Goal: Ask a question: Seek information or help from site administrators or community

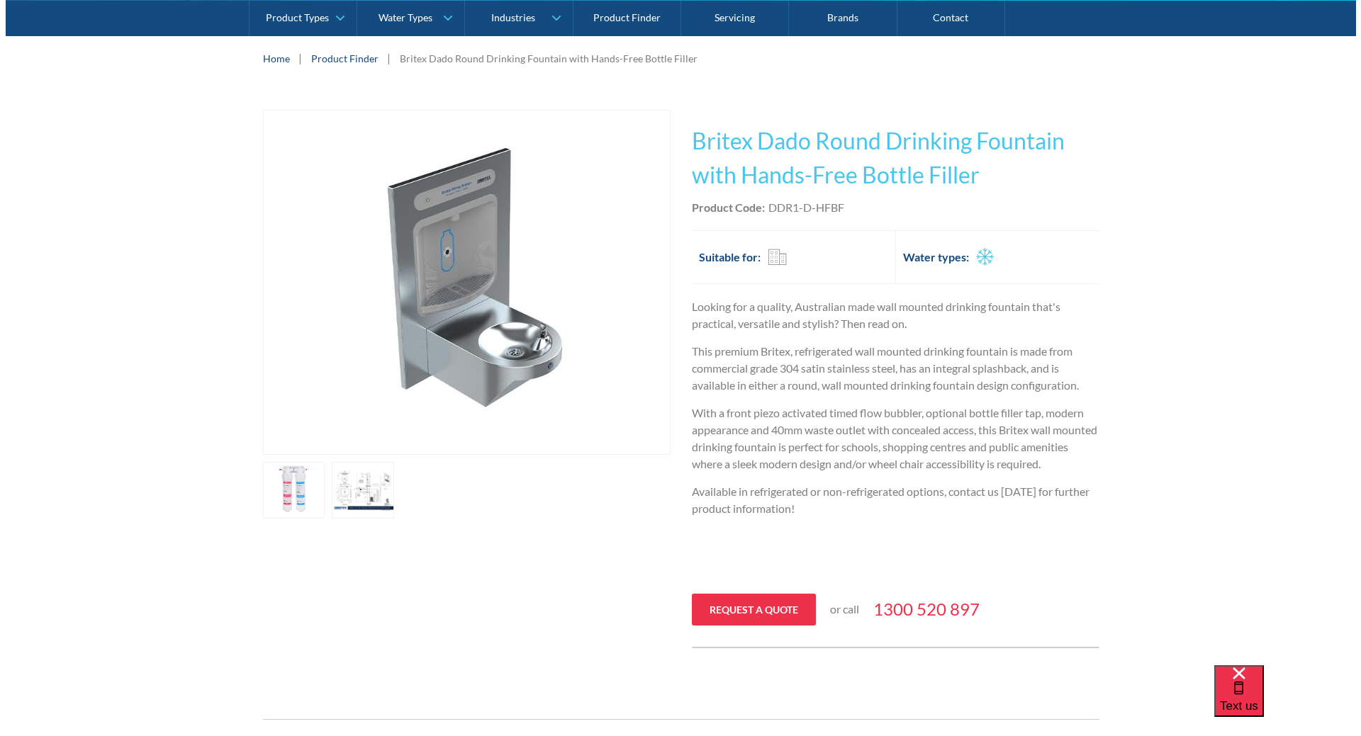
scroll to position [213, 0]
click at [298, 484] on link "open lightbox" at bounding box center [288, 489] width 62 height 57
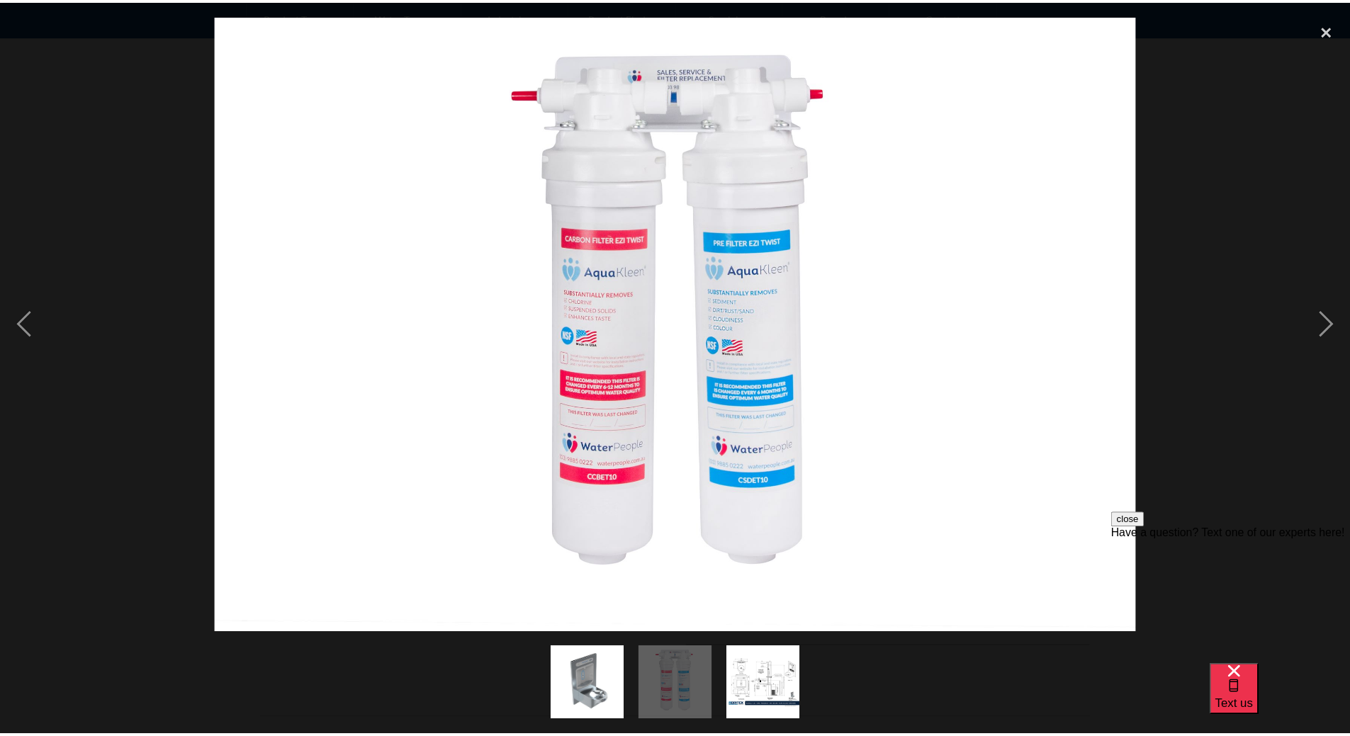
scroll to position [0, 0]
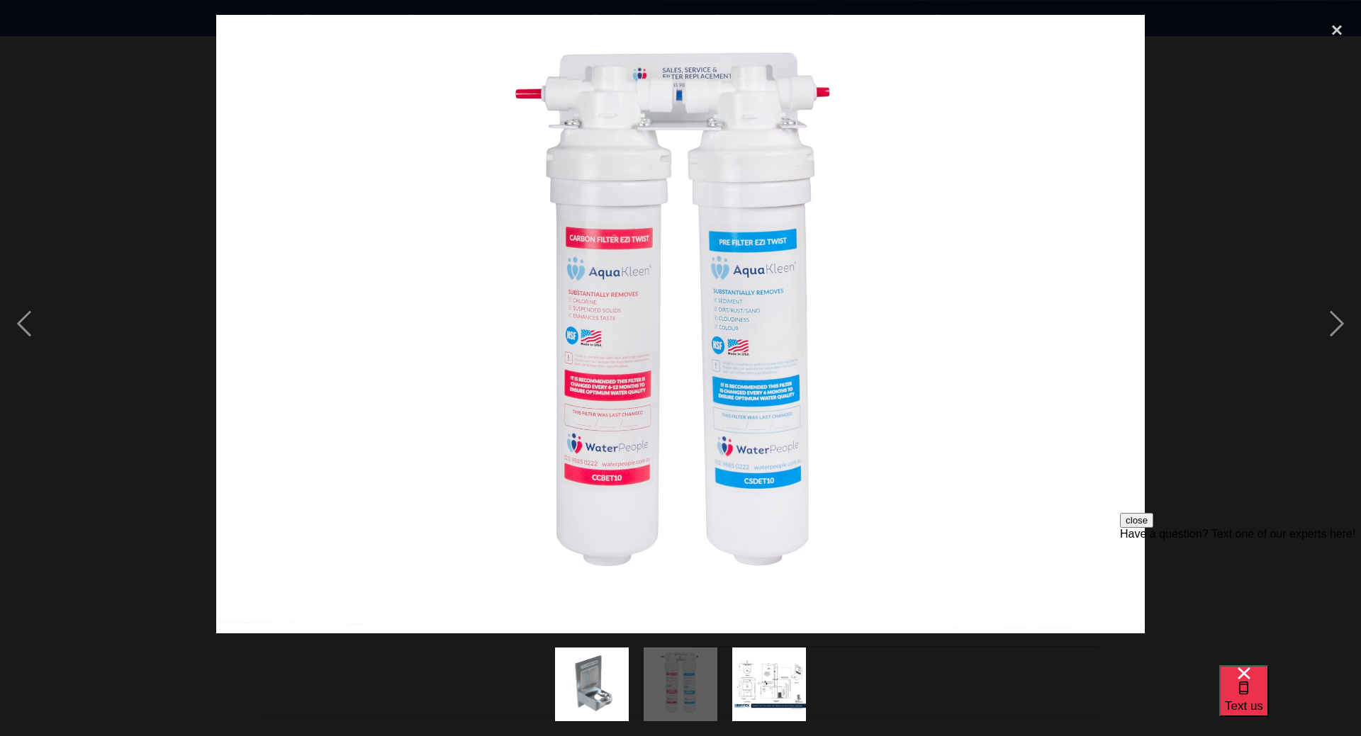
click at [1215, 282] on div at bounding box center [680, 324] width 1361 height 619
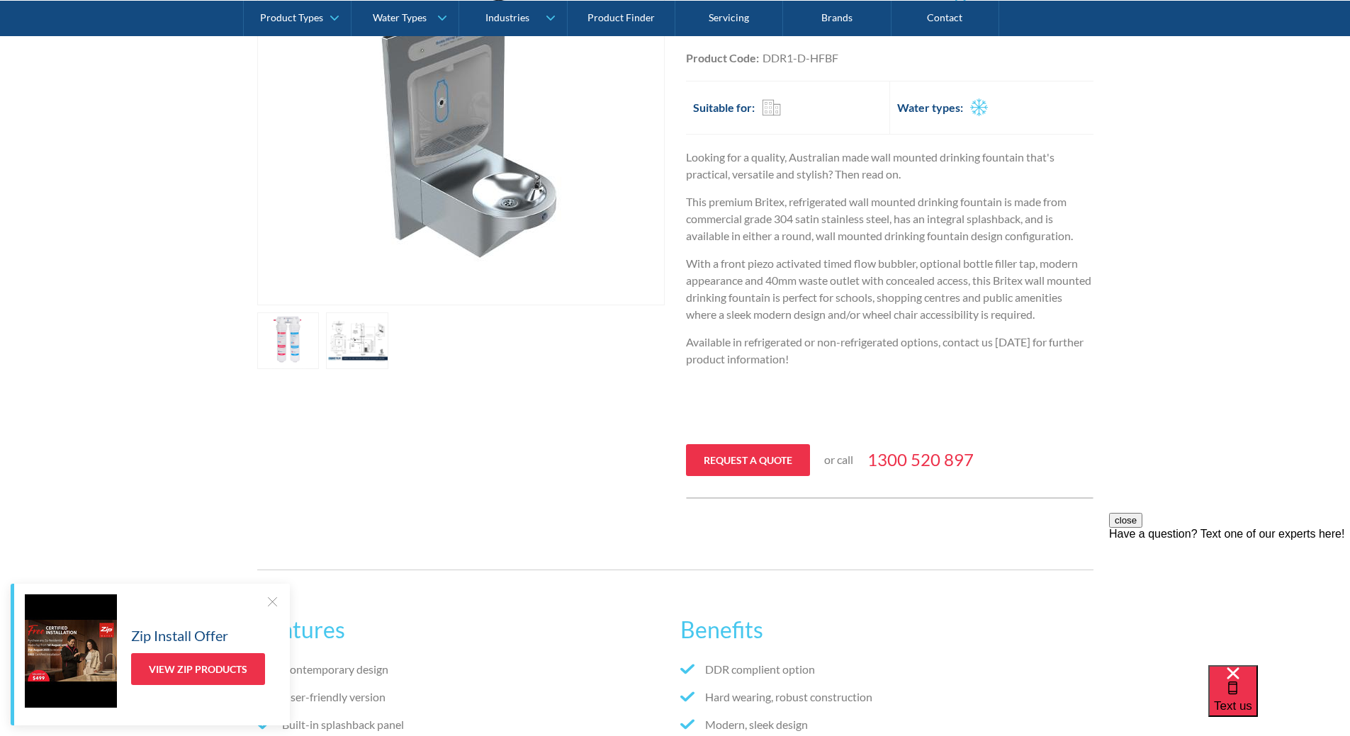
scroll to position [142, 0]
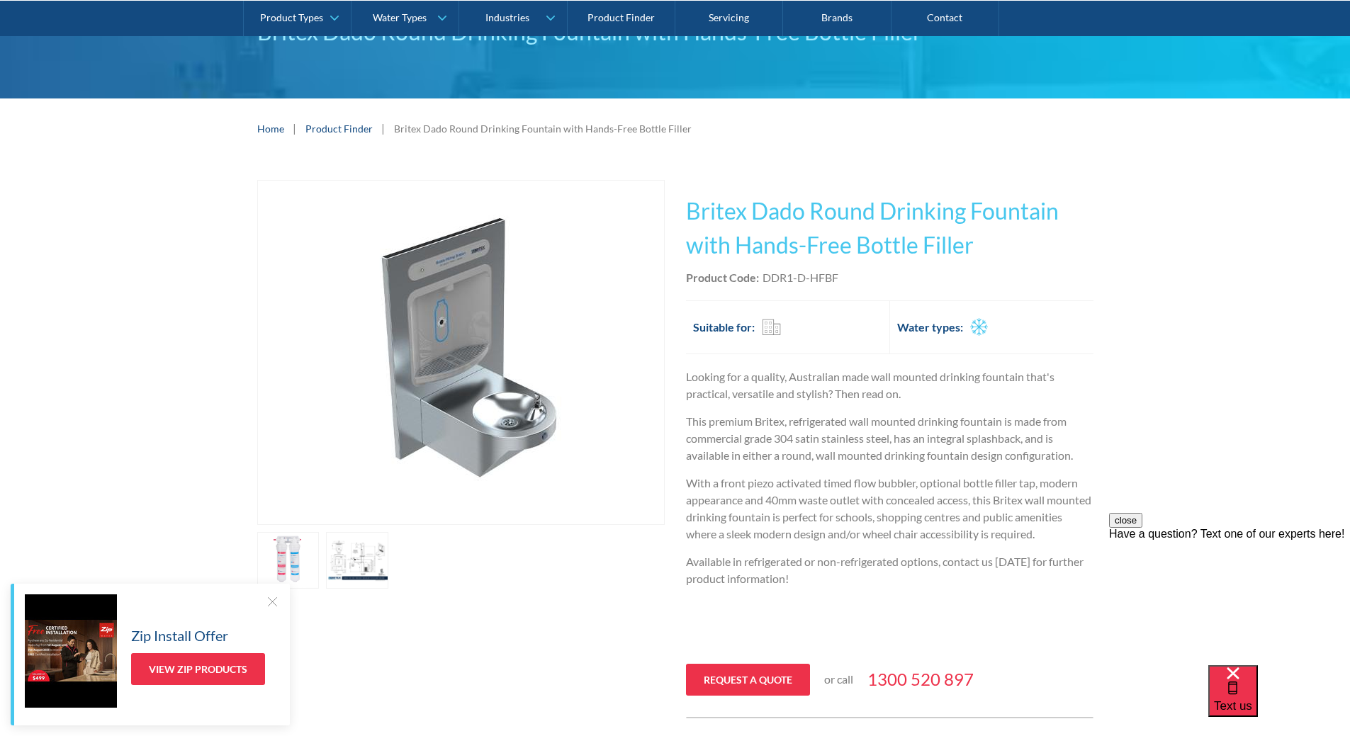
click at [976, 234] on h1 "Britex Dado Round Drinking Fountain with Hands-Free Bottle Filler" at bounding box center [890, 228] width 408 height 68
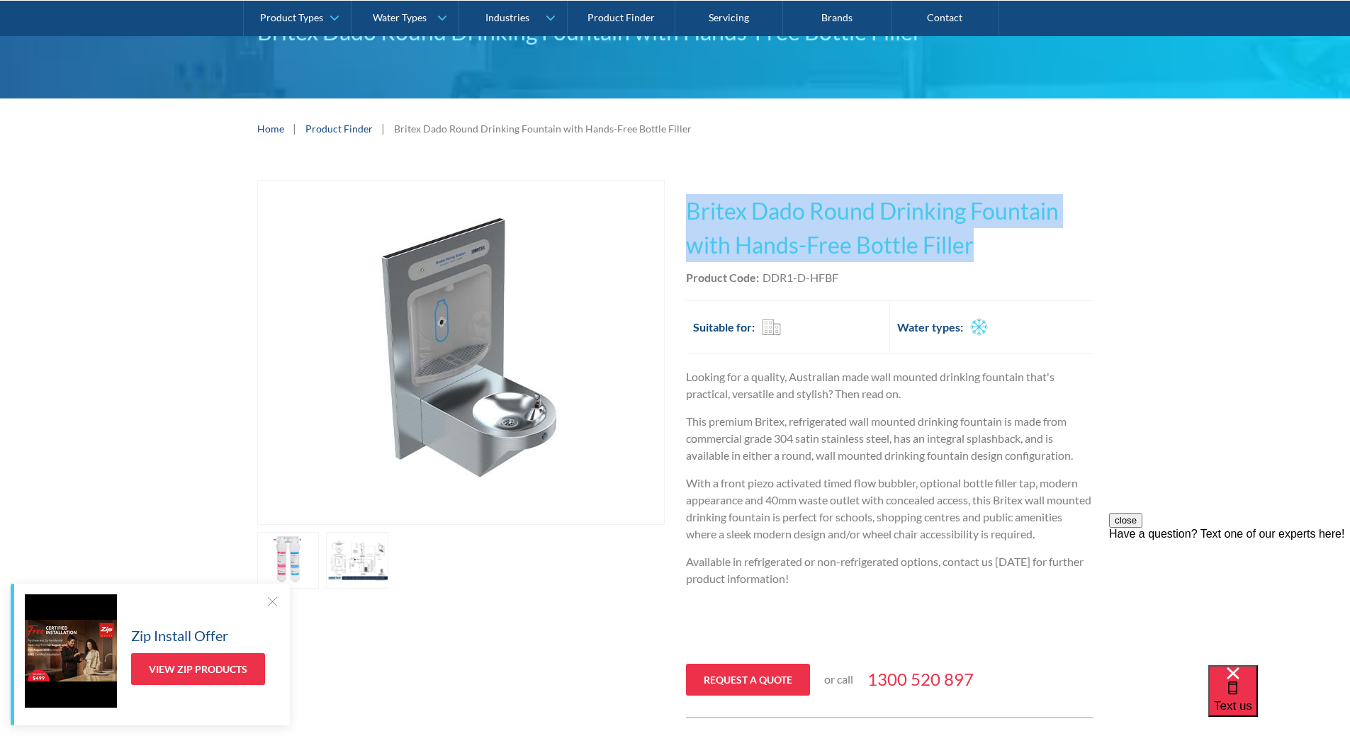
drag, startPoint x: 995, startPoint y: 248, endPoint x: 692, endPoint y: 203, distance: 306.7
click at [692, 203] on h1 "Britex Dado Round Drinking Fountain with Hands-Free Bottle Filler" at bounding box center [890, 228] width 408 height 68
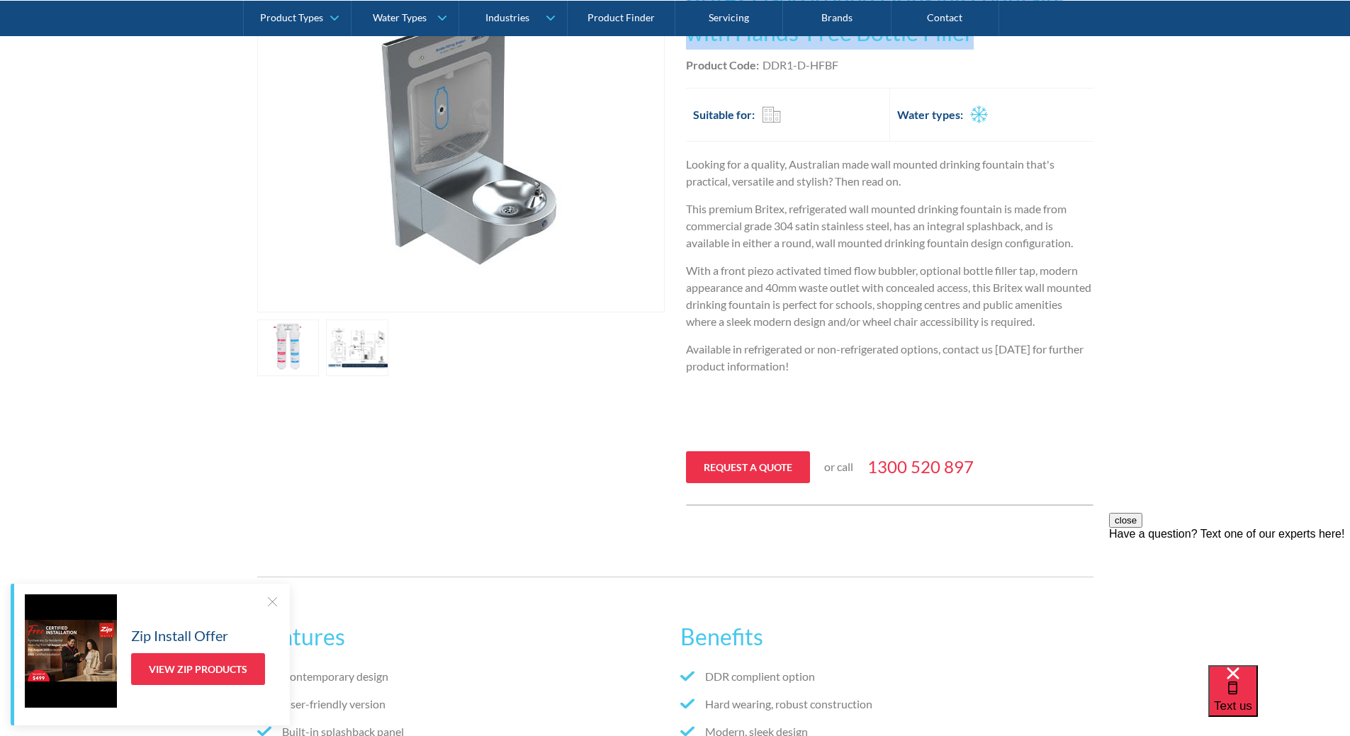
scroll to position [0, 0]
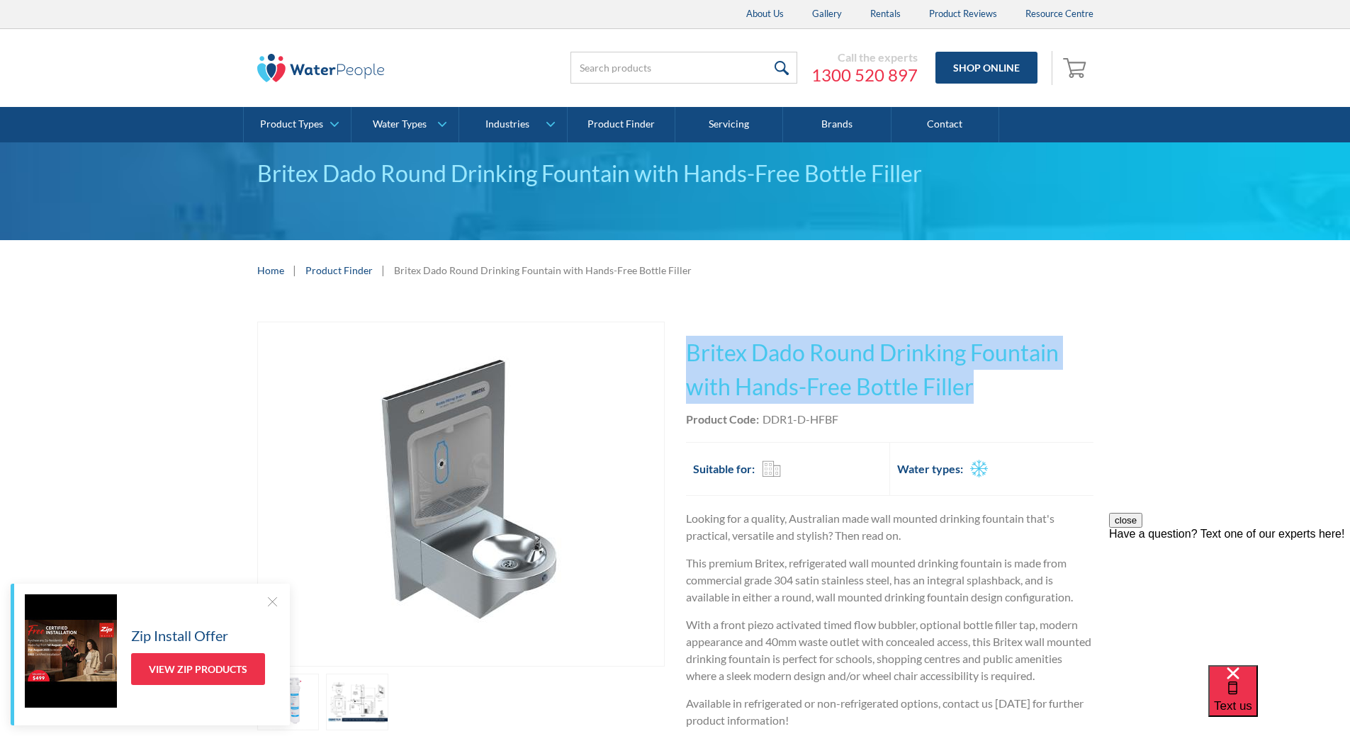
click at [1191, 337] on div "Play video Fits Most Brands Best Seller No items found. This tap design is incl…" at bounding box center [675, 591] width 1350 height 581
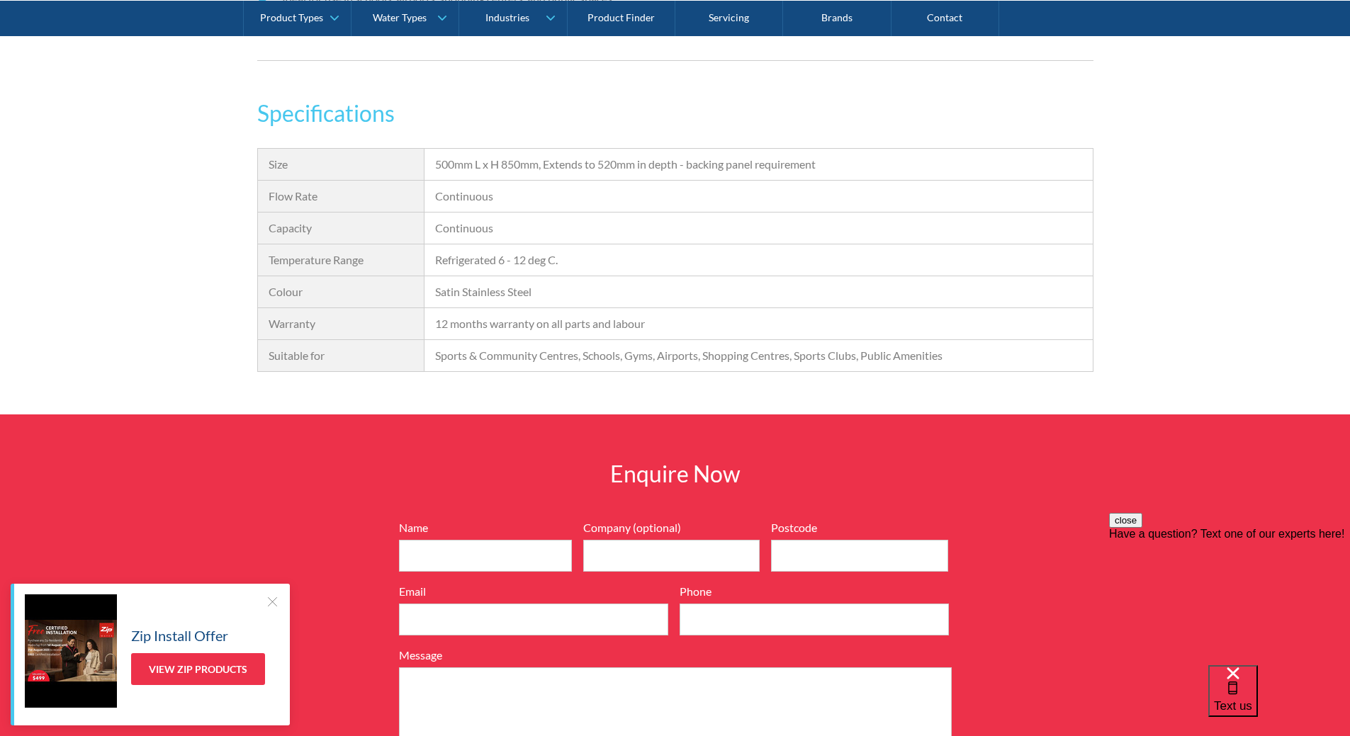
scroll to position [1417, 0]
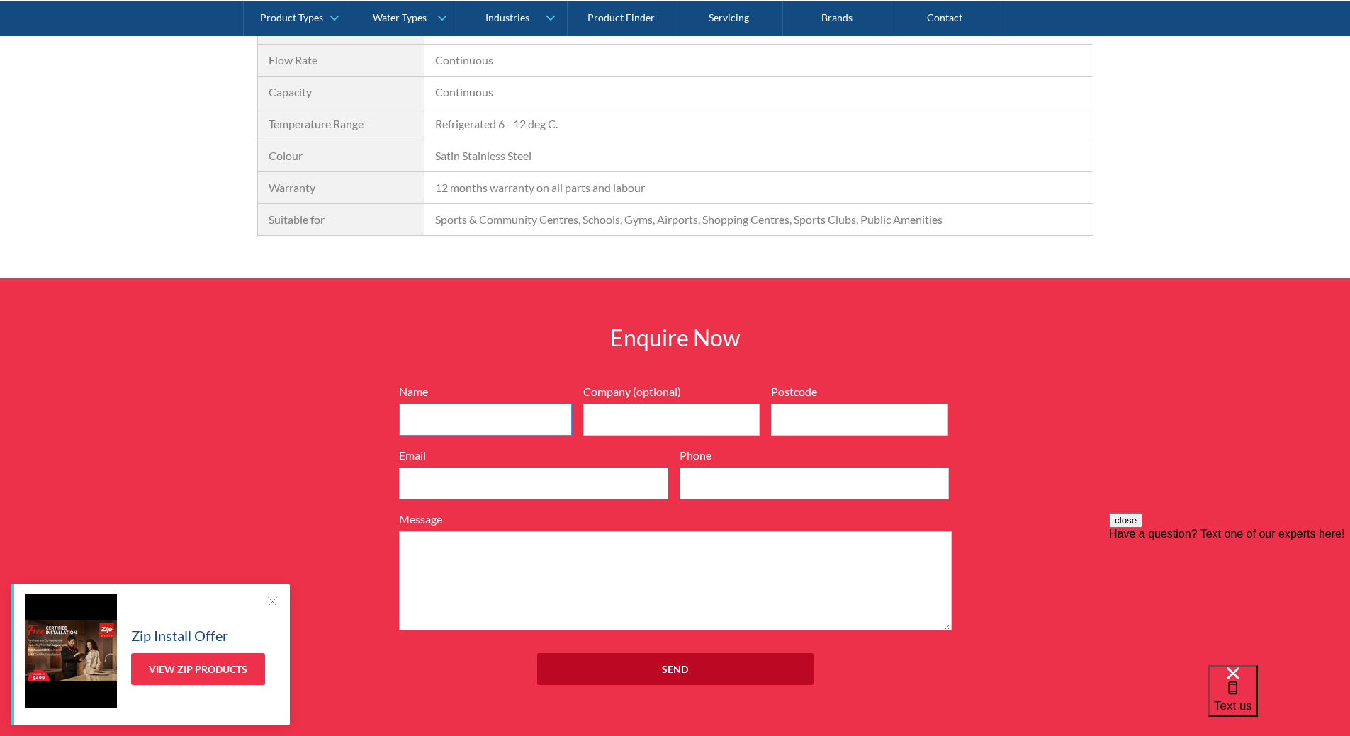
click at [499, 416] on input "Name" at bounding box center [485, 420] width 173 height 32
type input "Liza Khamitova"
type input "NBRS"
type input "2061"
type input "liza.khamitova@nbrs.com.au"
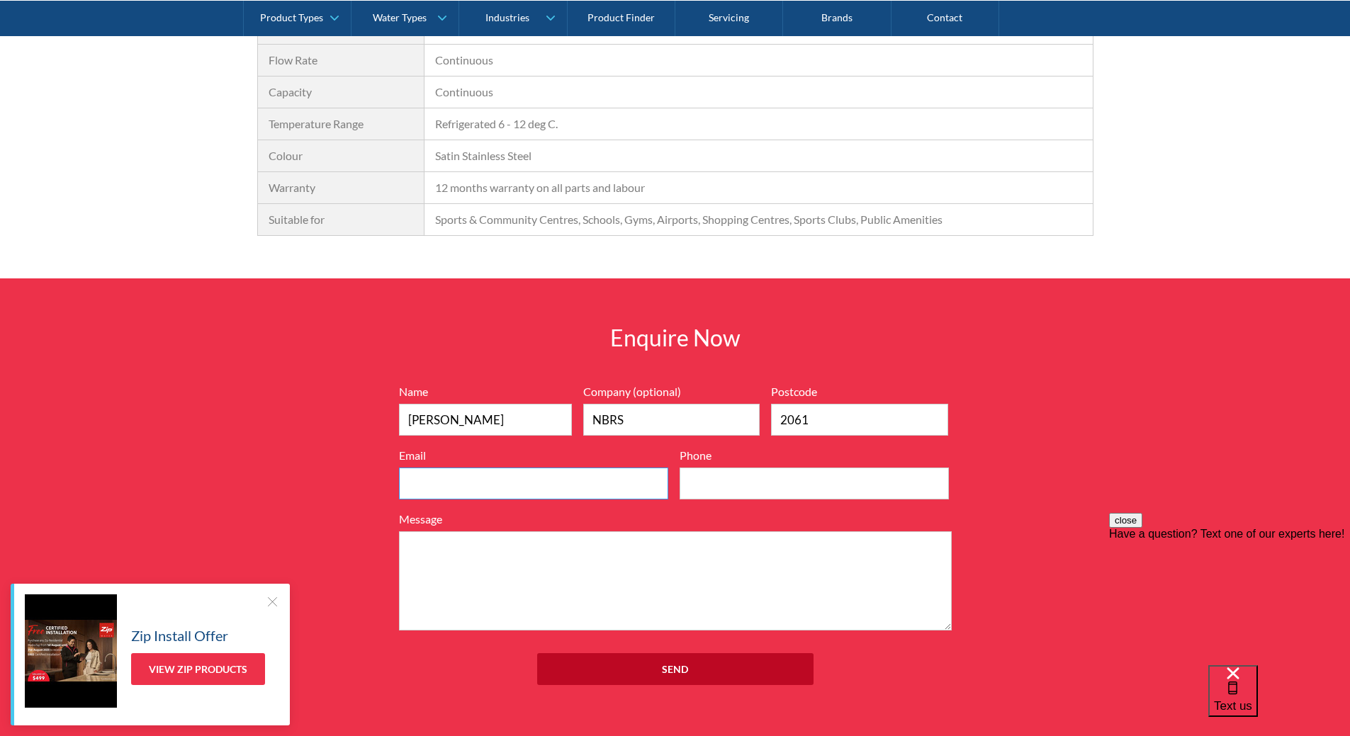
type input "0449777947"
click at [780, 554] on textarea "Message" at bounding box center [675, 581] width 553 height 99
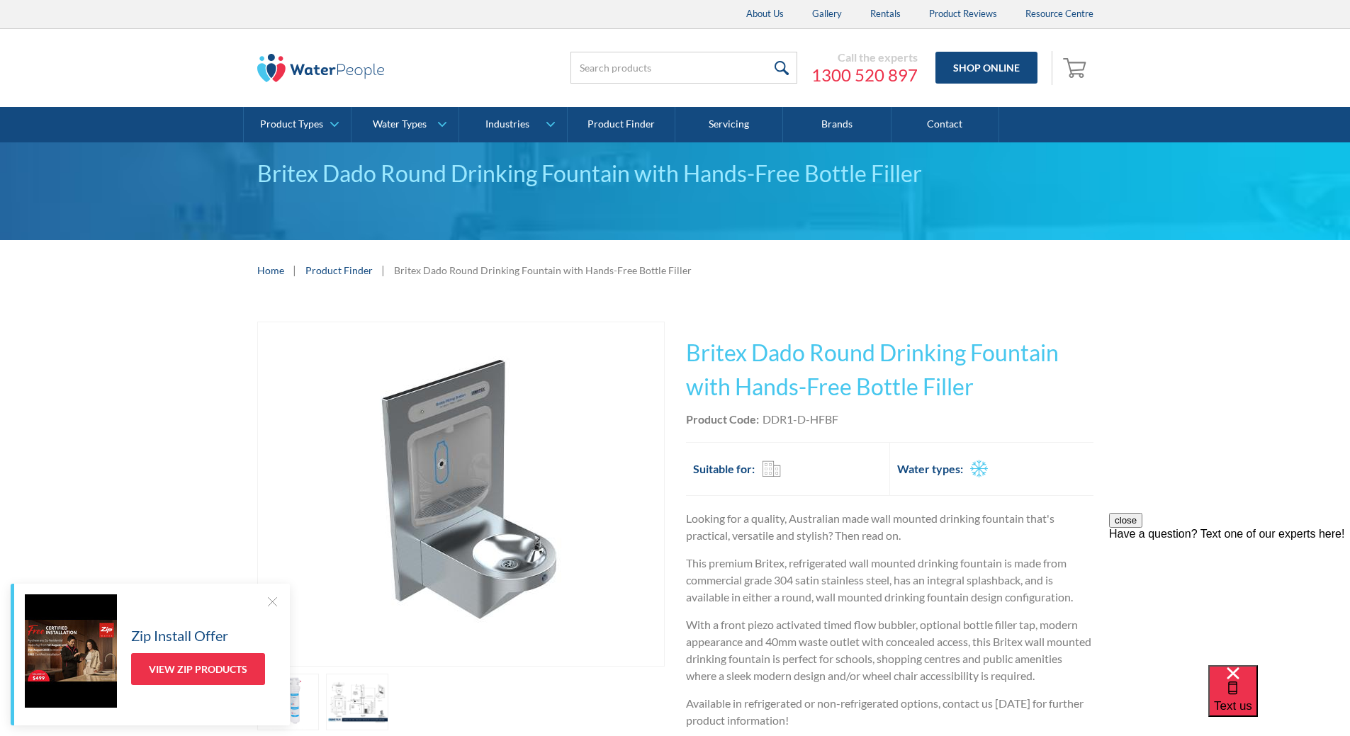
scroll to position [1235, 0]
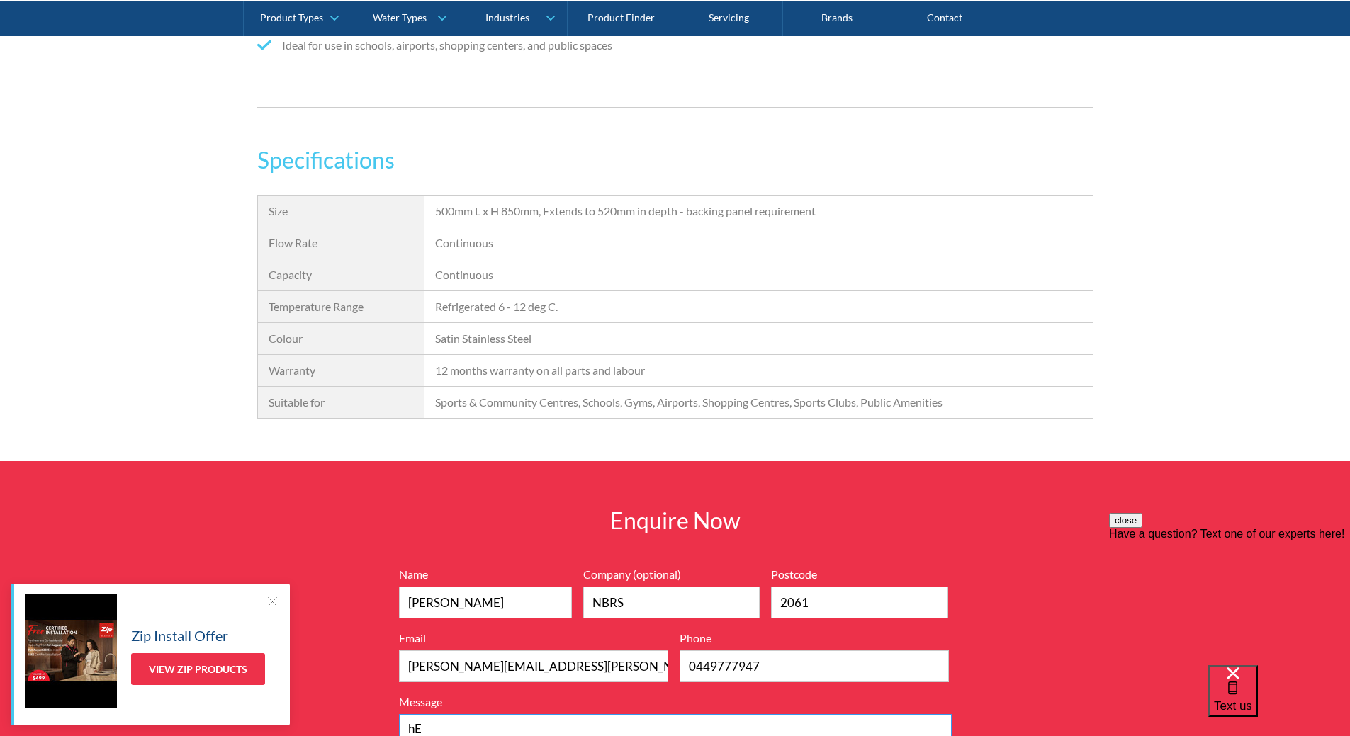
type textarea "h"
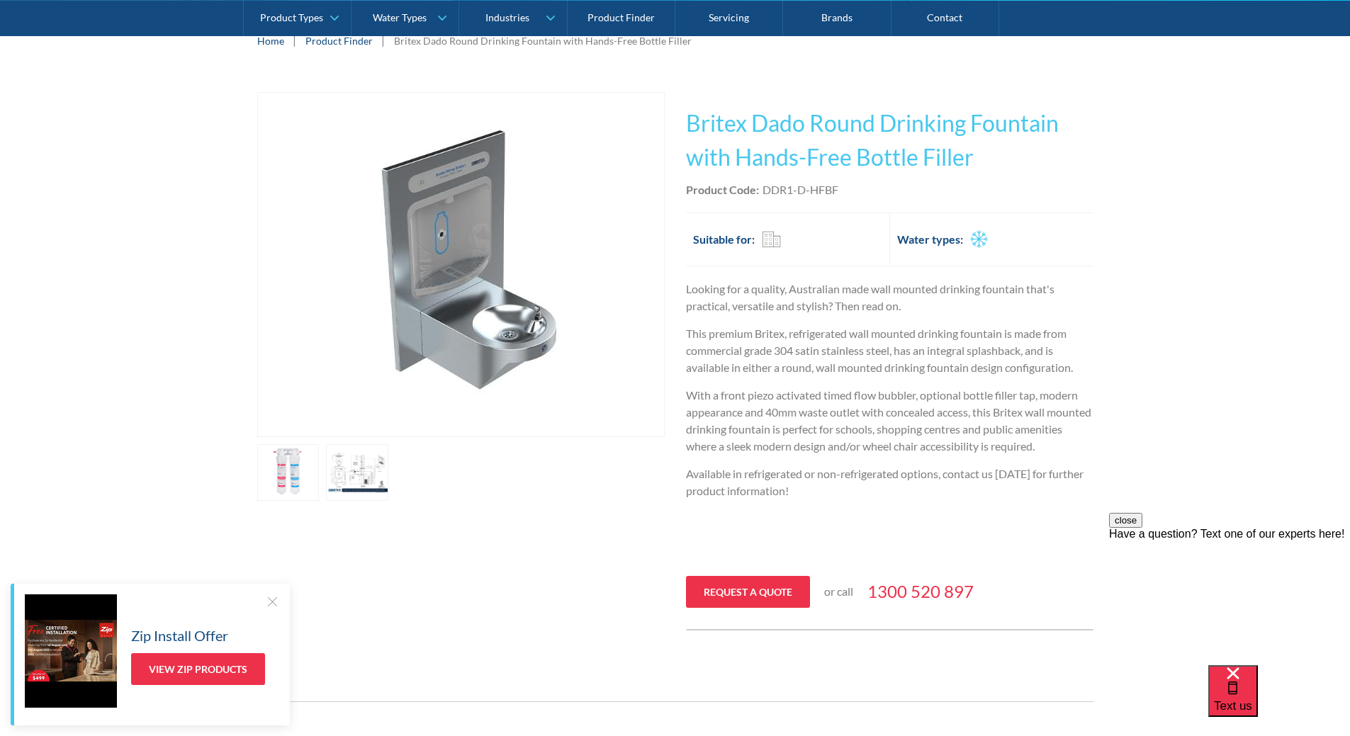
scroll to position [0, 0]
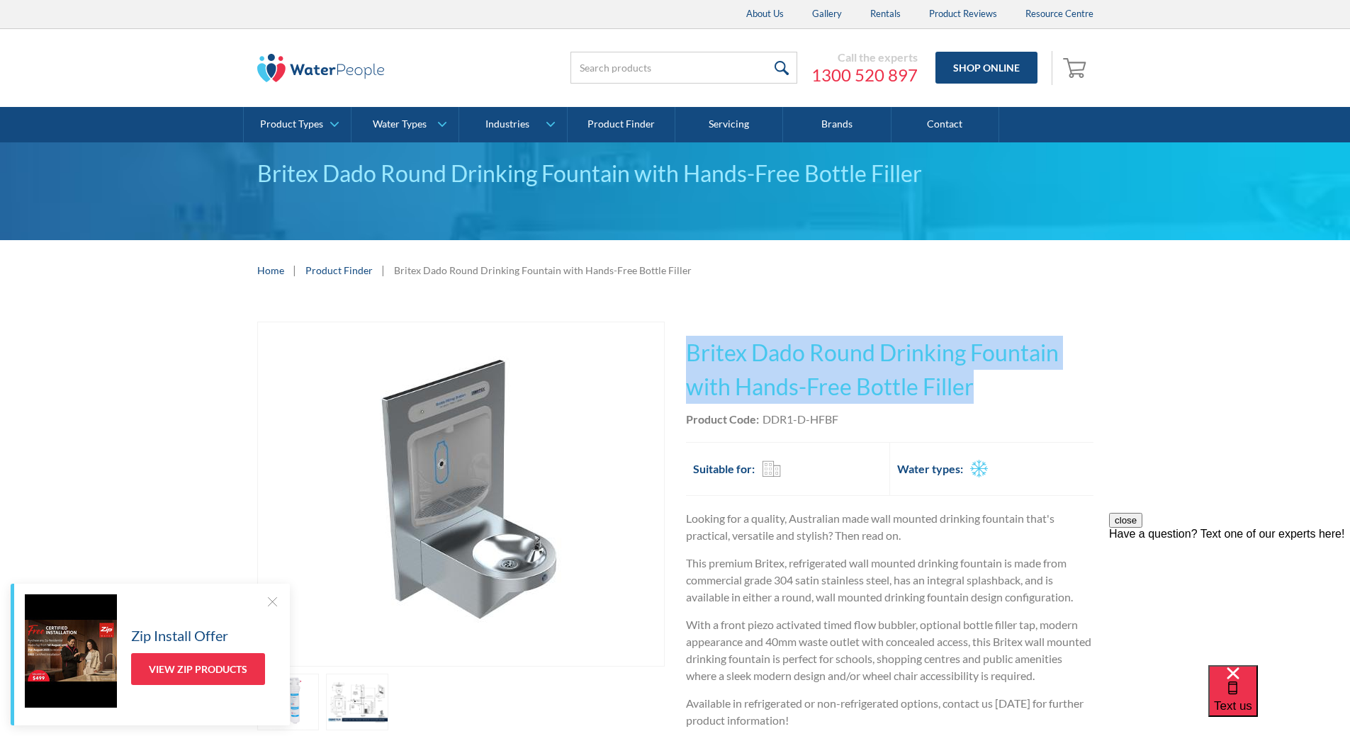
drag, startPoint x: 861, startPoint y: 366, endPoint x: 675, endPoint y: 345, distance: 186.9
click at [675, 345] on div "Play video Fits Most Brands Best Seller No items found. This tap design is incl…" at bounding box center [675, 591] width 836 height 539
copy h1 "Britex Dado Round Drinking Fountain with Hands-Free Bottle Filler"
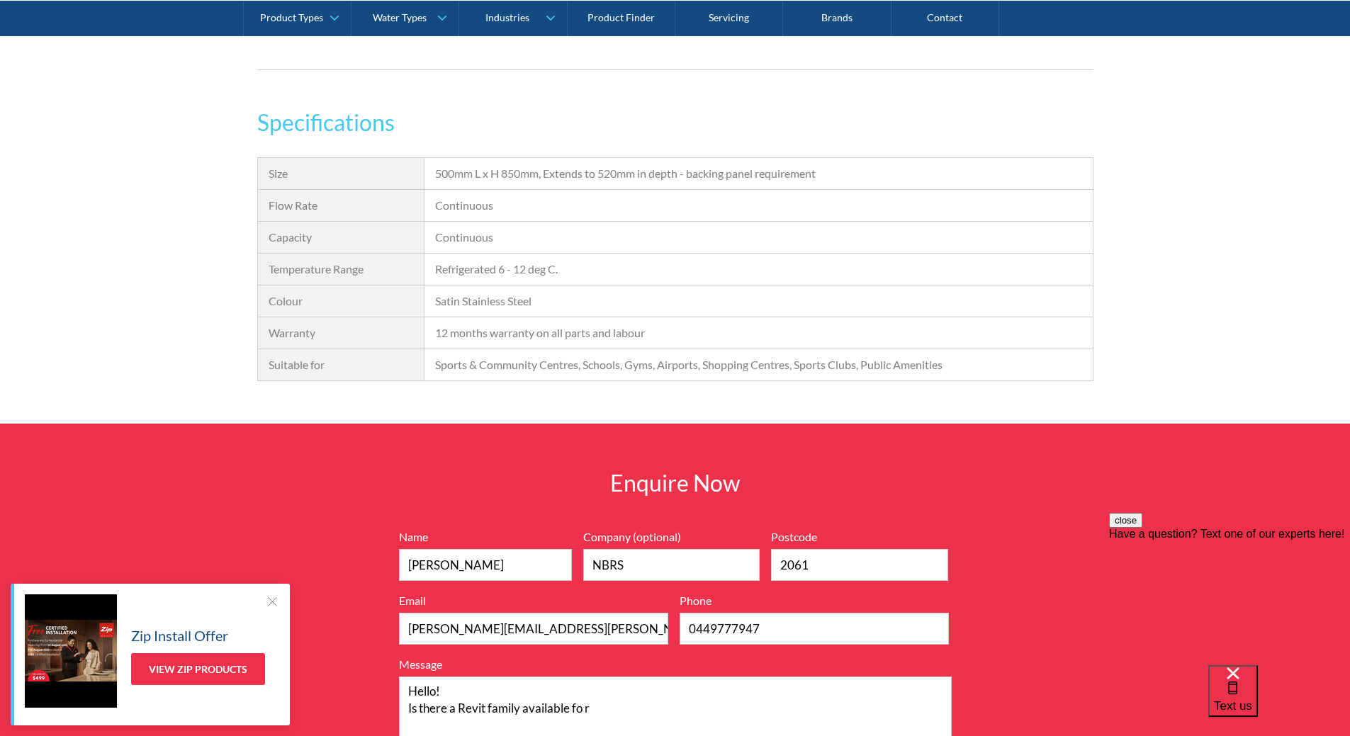
scroll to position [1488, 0]
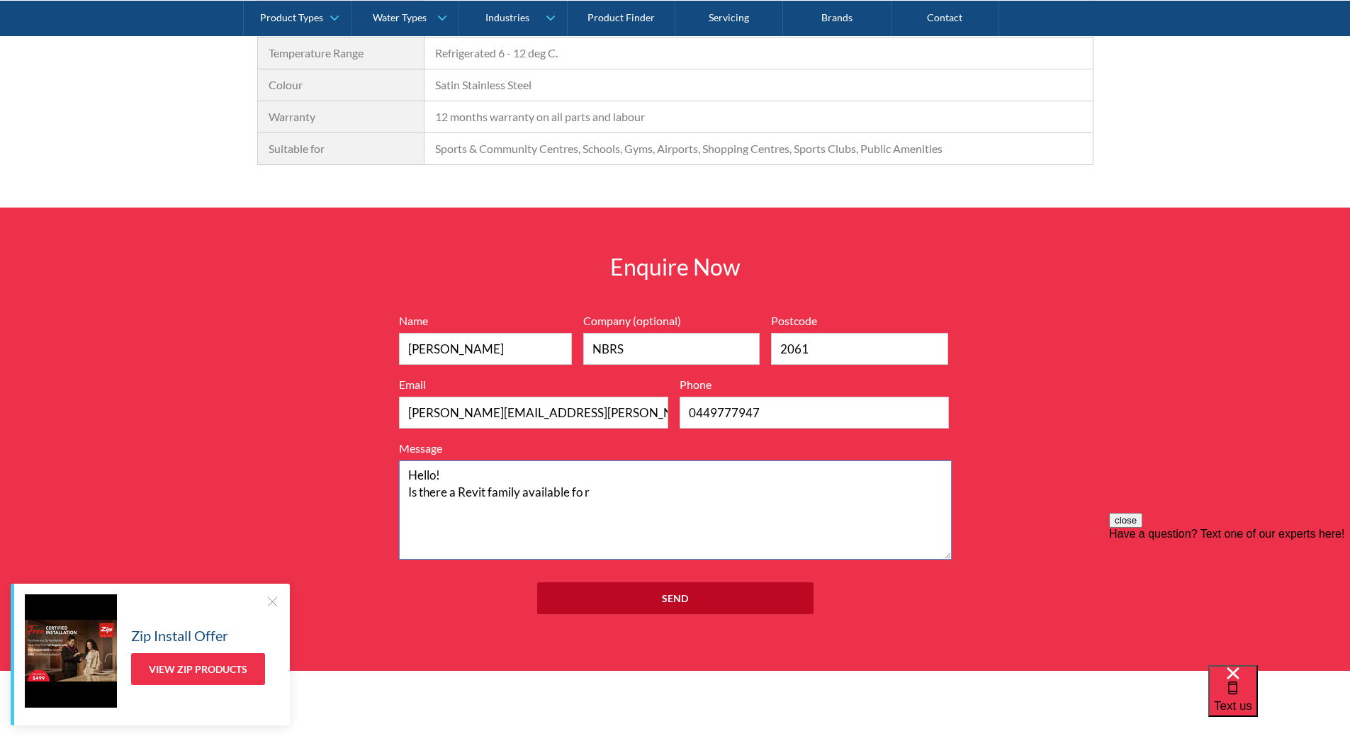
click at [695, 493] on textarea "Hello! Is there a Revit family available fo r" at bounding box center [675, 510] width 553 height 99
paste textarea "Britex Dado Round Drinking Fountain with Hands-Free Bottle Filler"
click at [696, 503] on textarea "Hello! Is there a Revit family available for the Britex Dado Round Drinking Fou…" at bounding box center [675, 510] width 553 height 99
click at [684, 486] on textarea "Hello! Is there a Revit family available for the Britex Dado Round Drinking Fou…" at bounding box center [675, 510] width 553 height 99
click at [700, 464] on textarea "Hello! Is there a Revit family available for the Britex Dado Round Drinking Fou…" at bounding box center [675, 510] width 553 height 99
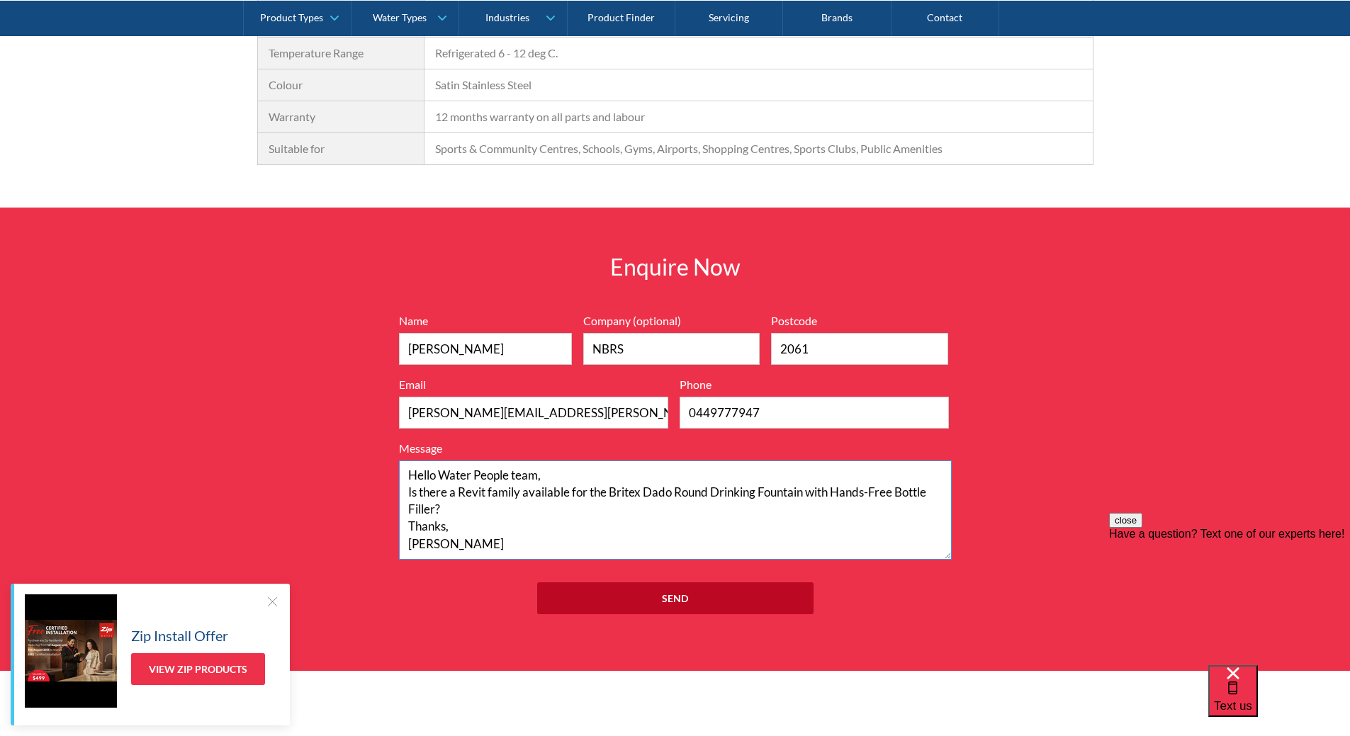
click at [727, 496] on textarea "Hello Water People team, Is there a Revit family available for the Britex Dado …" at bounding box center [675, 510] width 553 height 99
drag, startPoint x: 417, startPoint y: 491, endPoint x: 400, endPoint y: 491, distance: 17.0
click at [400, 491] on textarea "Hello Water People team, Is there a Revit family available for the Britex Dado …" at bounding box center [675, 510] width 553 height 99
click at [520, 495] on textarea "Hello Water People team, I am wondeing if there a Revit family available for th…" at bounding box center [675, 510] width 553 height 99
click at [455, 500] on textarea "Hello Water People team, I am wondeing if there is a Revit family available for…" at bounding box center [675, 510] width 553 height 99
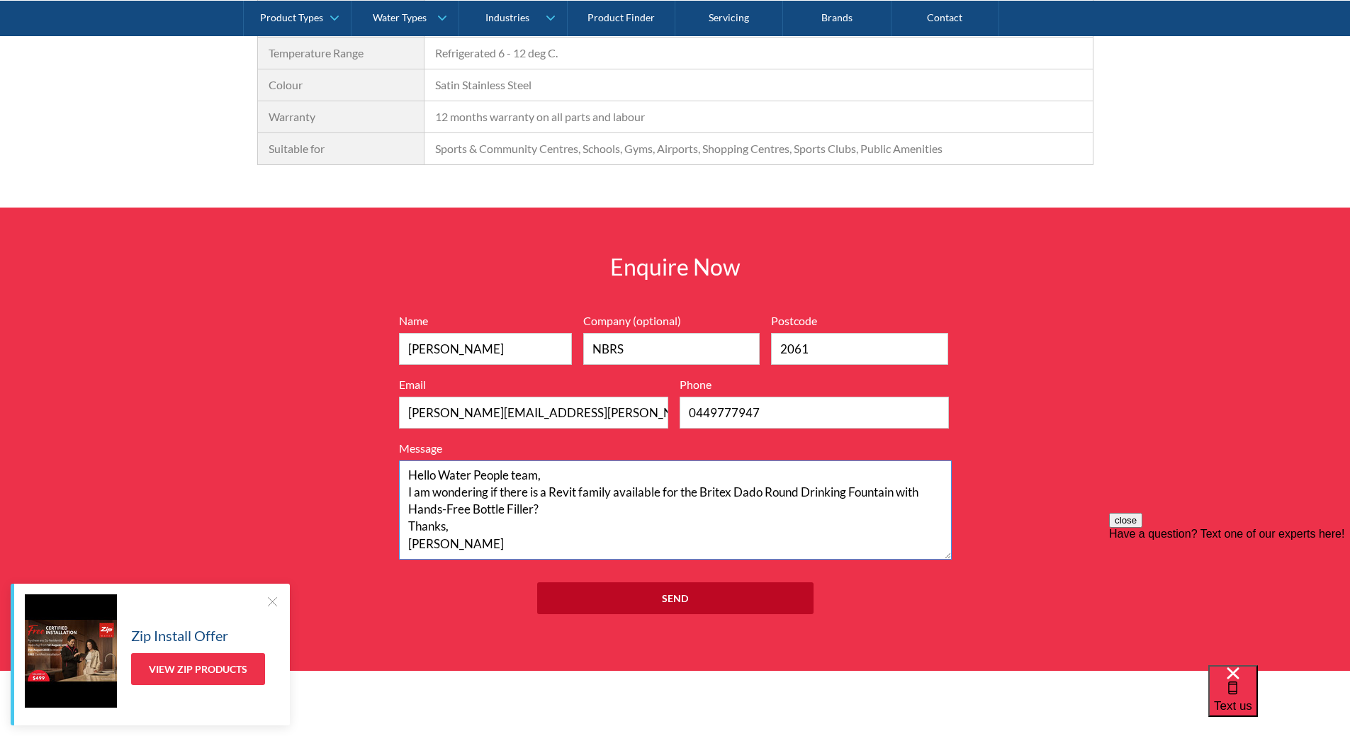
click at [672, 495] on textarea "Hello Water People team, I am wondering if there is a Revit family available fo…" at bounding box center [675, 510] width 553 height 99
click at [1087, 527] on div "Enquire Now 7199ebfc89469718eadd6f0c0345ca51cae17984353ea86a4a584a90323ec471d39…" at bounding box center [675, 440] width 1350 height 464
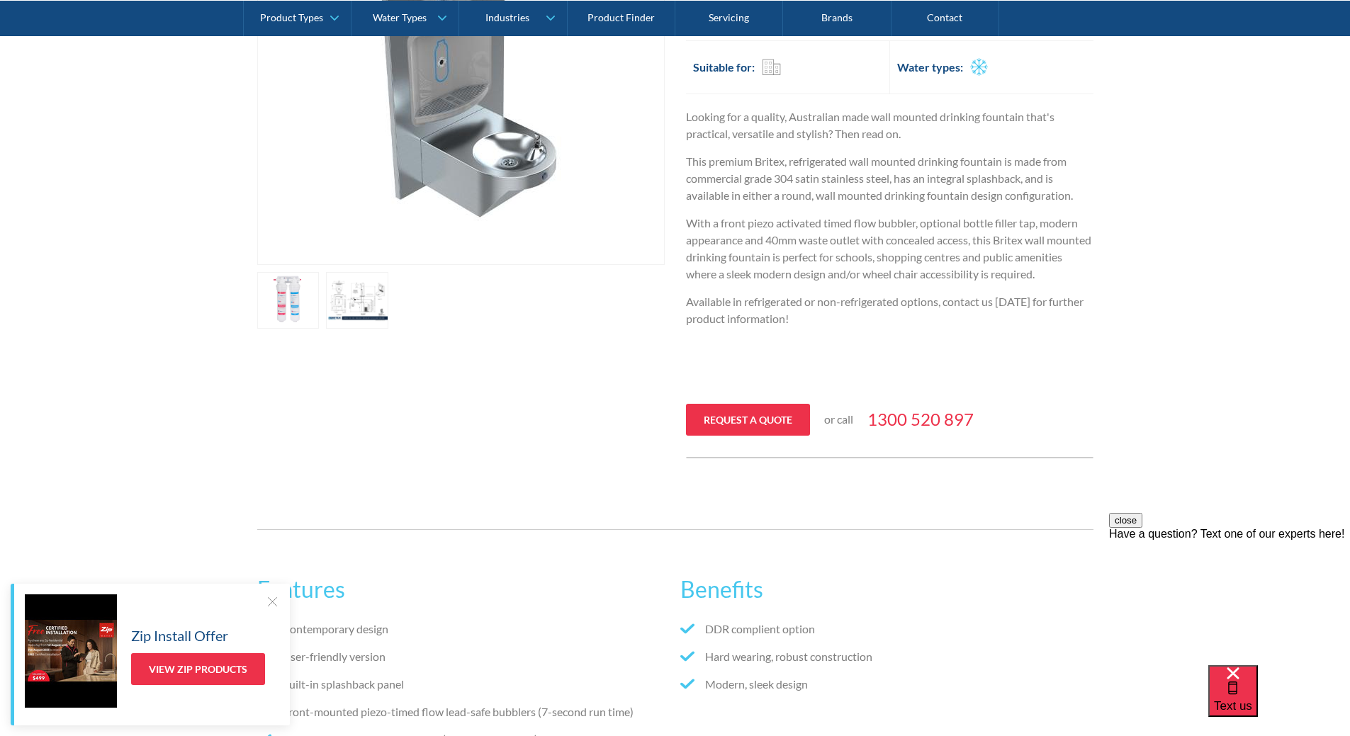
scroll to position [213, 0]
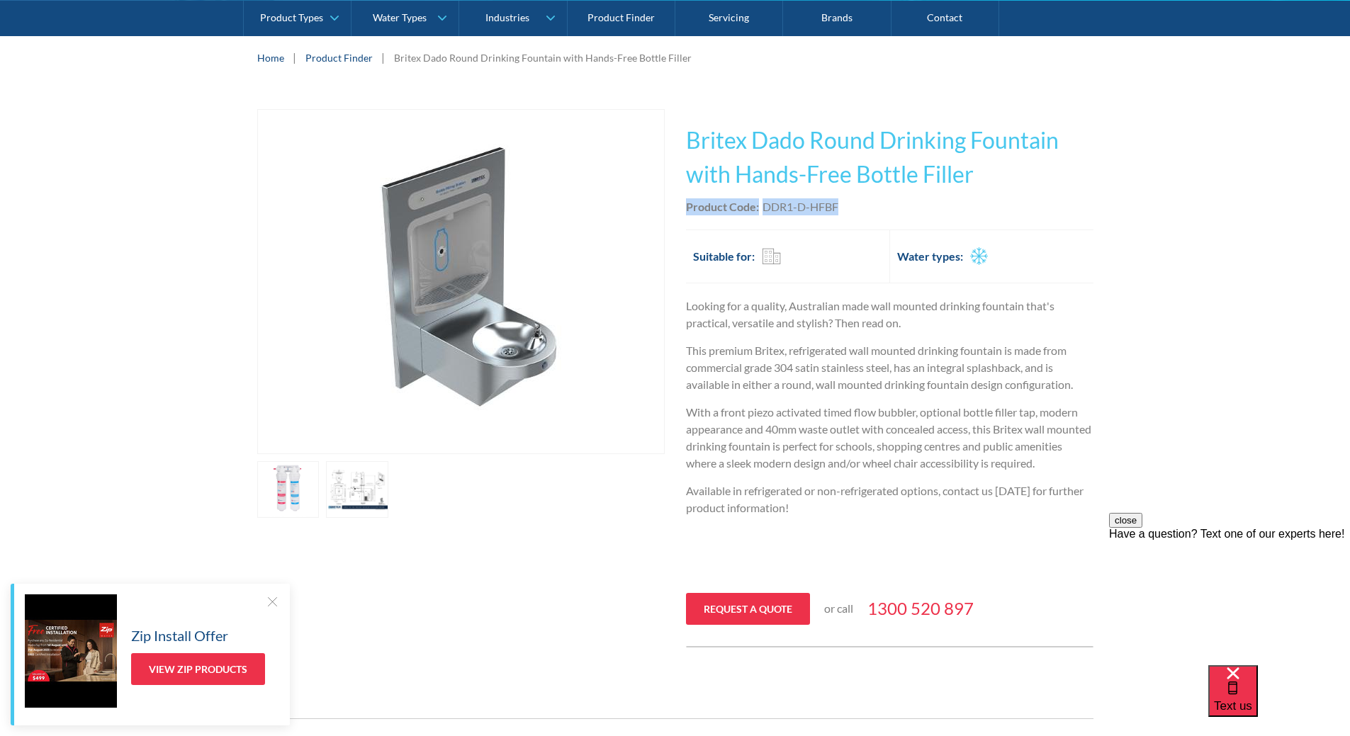
drag, startPoint x: 802, startPoint y: 204, endPoint x: 680, endPoint y: 208, distance: 122.7
click at [680, 208] on div "Play video Fits Most Brands Best Seller No items found. This tap design is incl…" at bounding box center [675, 378] width 836 height 539
copy div "Product Code: DDR1-D-HFBF"
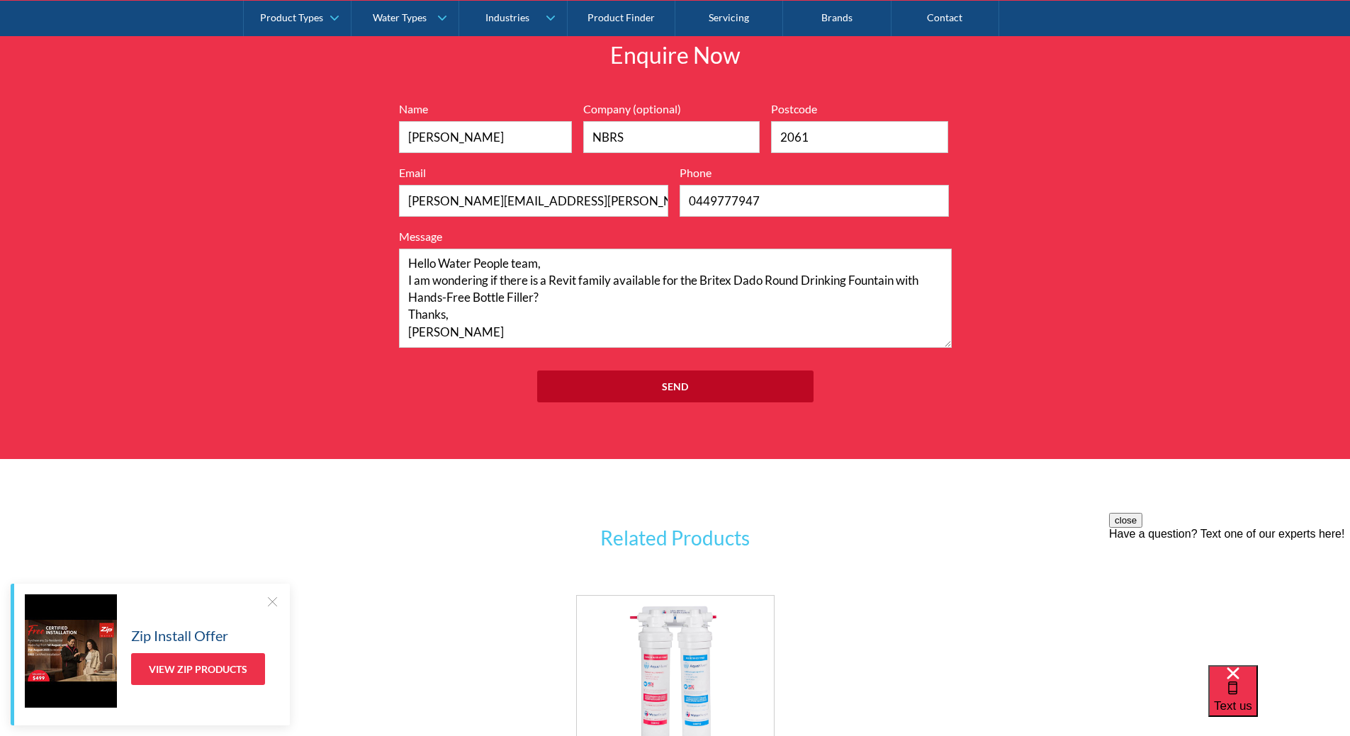
scroll to position [1701, 0]
drag, startPoint x: 797, startPoint y: 318, endPoint x: 798, endPoint y: 308, distance: 9.9
click at [798, 317] on textarea "Hello Water People team, I am wondering if there is a Revit family available fo…" at bounding box center [675, 297] width 553 height 99
click at [798, 303] on textarea "Hello Water People team, I am wondering if there is a Revit family available fo…" at bounding box center [675, 297] width 553 height 99
paste textarea "Product Code:DDR1-D-HFBF"
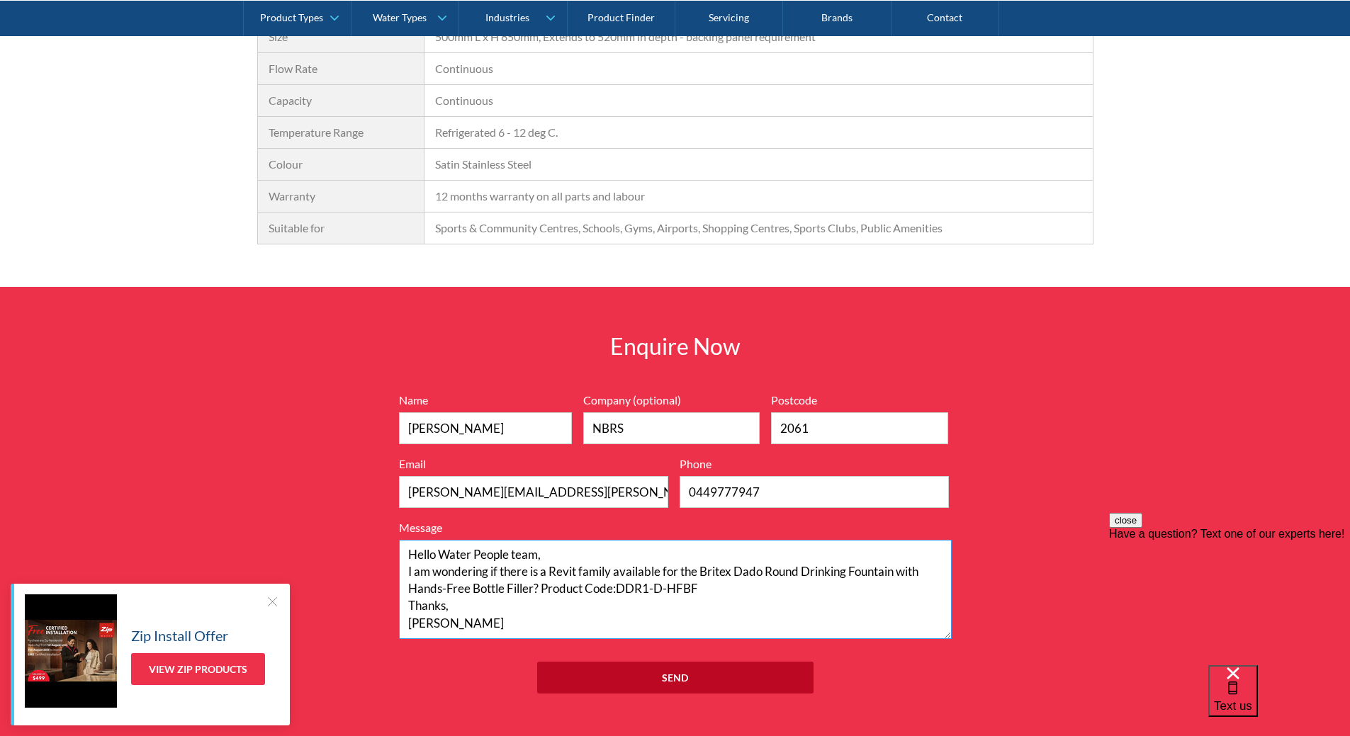
scroll to position [1559, 0]
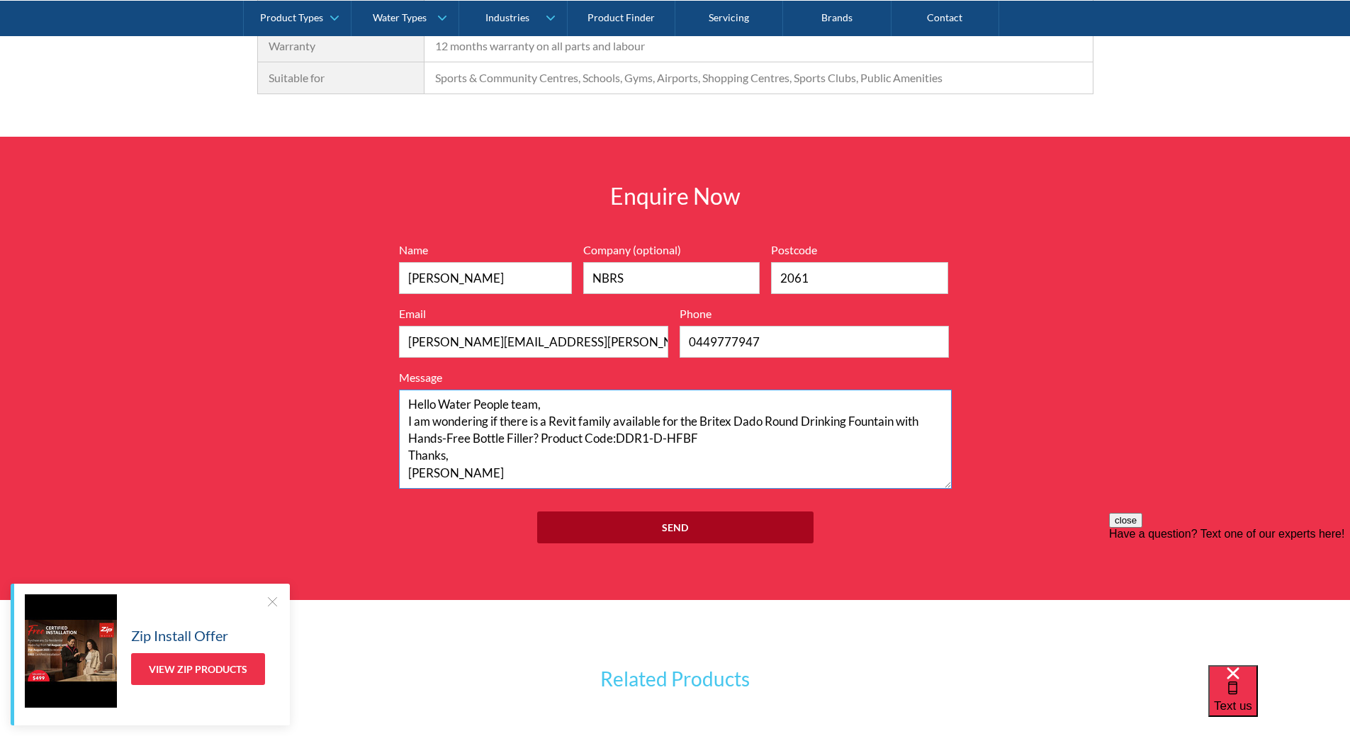
type textarea "Hello Water People team, I am wondering if there is a Revit family available fo…"
click at [711, 523] on input "Send" at bounding box center [675, 528] width 276 height 32
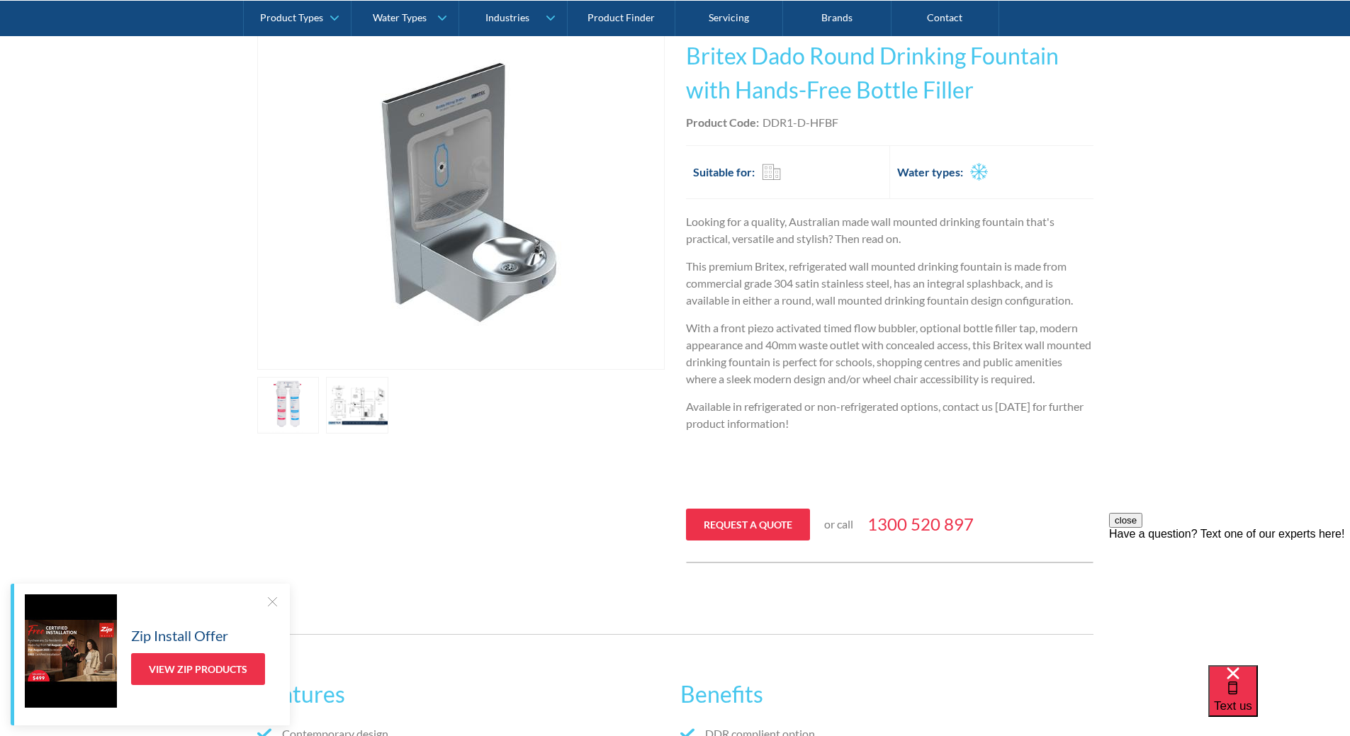
scroll to position [142, 0]
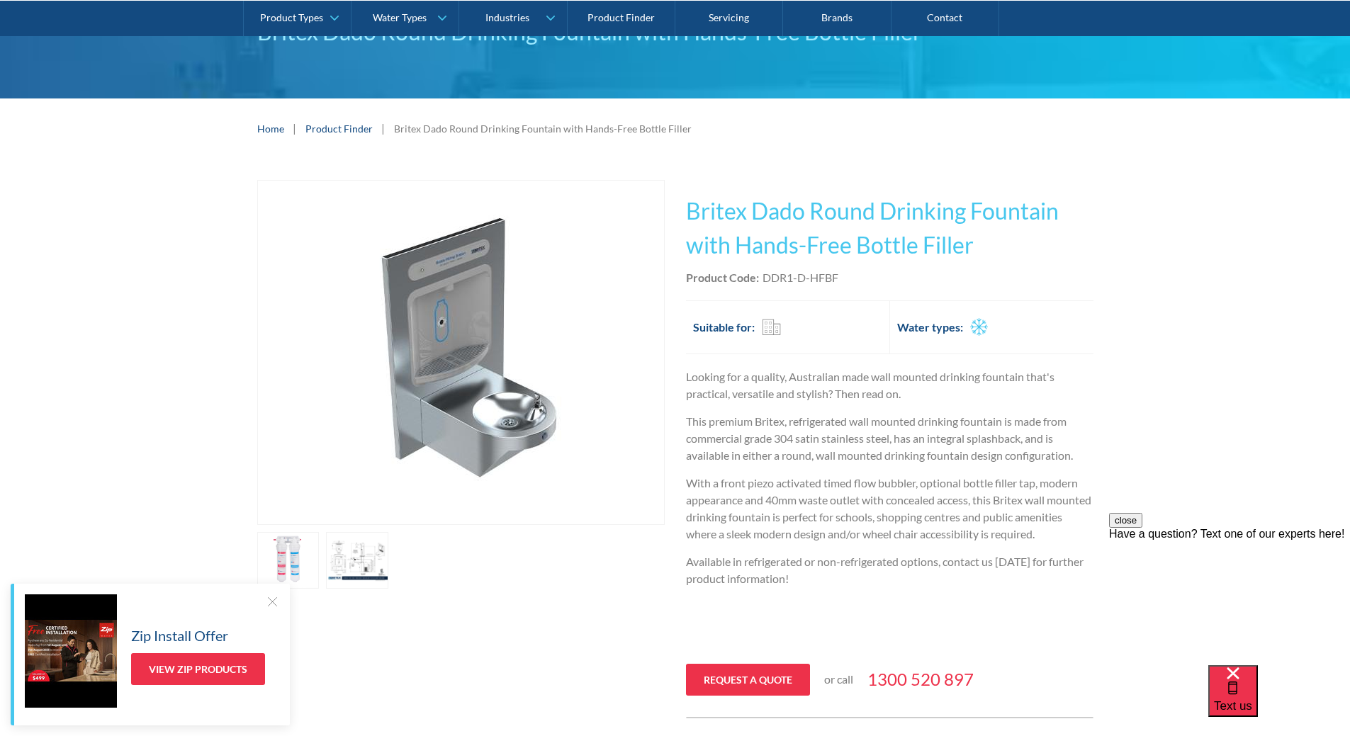
click at [892, 435] on p "This premium Britex, refrigerated wall mounted drinking fountain is made from c…" at bounding box center [890, 438] width 408 height 51
click at [735, 325] on h2 "Suitable for:" at bounding box center [724, 327] width 62 height 17
click at [775, 291] on div "This tap design is included in our standard range tap options when you purchase…" at bounding box center [890, 449] width 408 height 539
click at [305, 542] on link "open lightbox" at bounding box center [288, 560] width 62 height 57
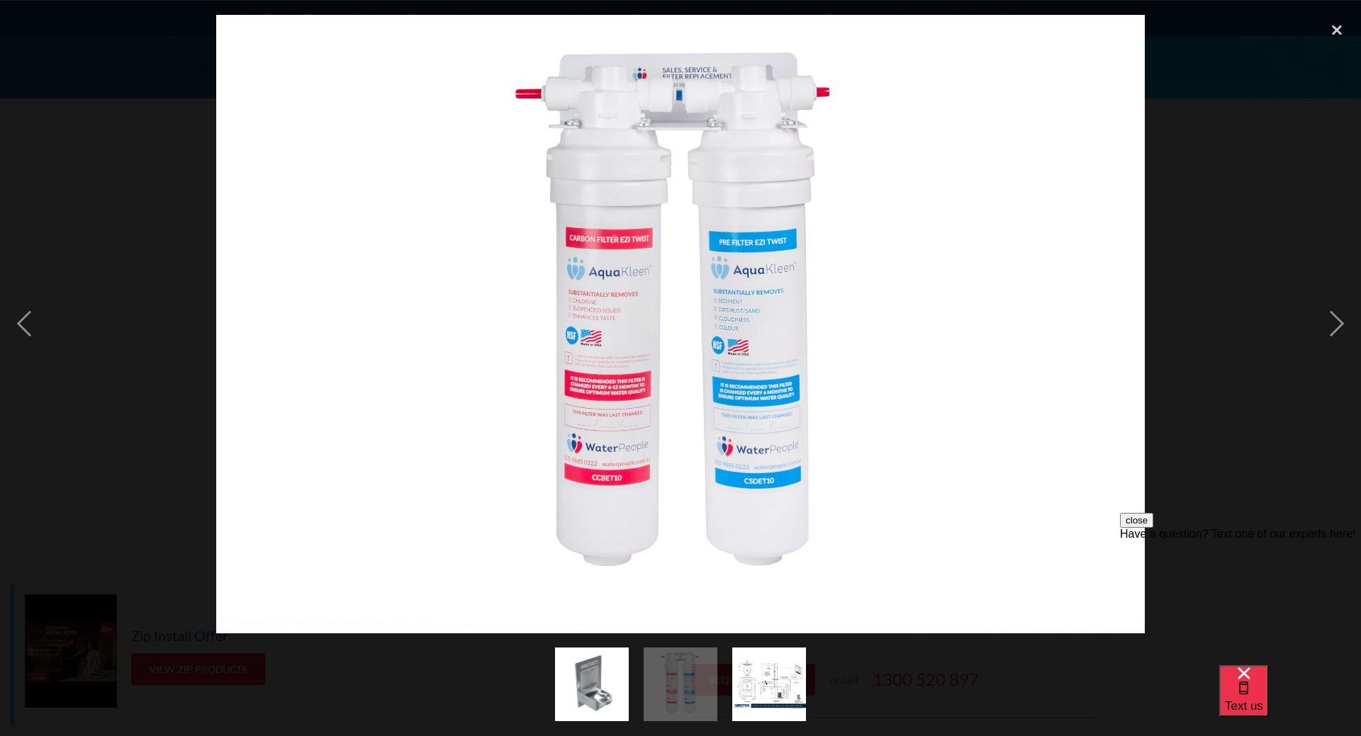
click at [387, 644] on div at bounding box center [680, 685] width 1361 height 103
click at [813, 704] on div at bounding box center [680, 685] width 1361 height 103
click at [787, 692] on img "show item 3 of 3" at bounding box center [769, 685] width 74 height 74
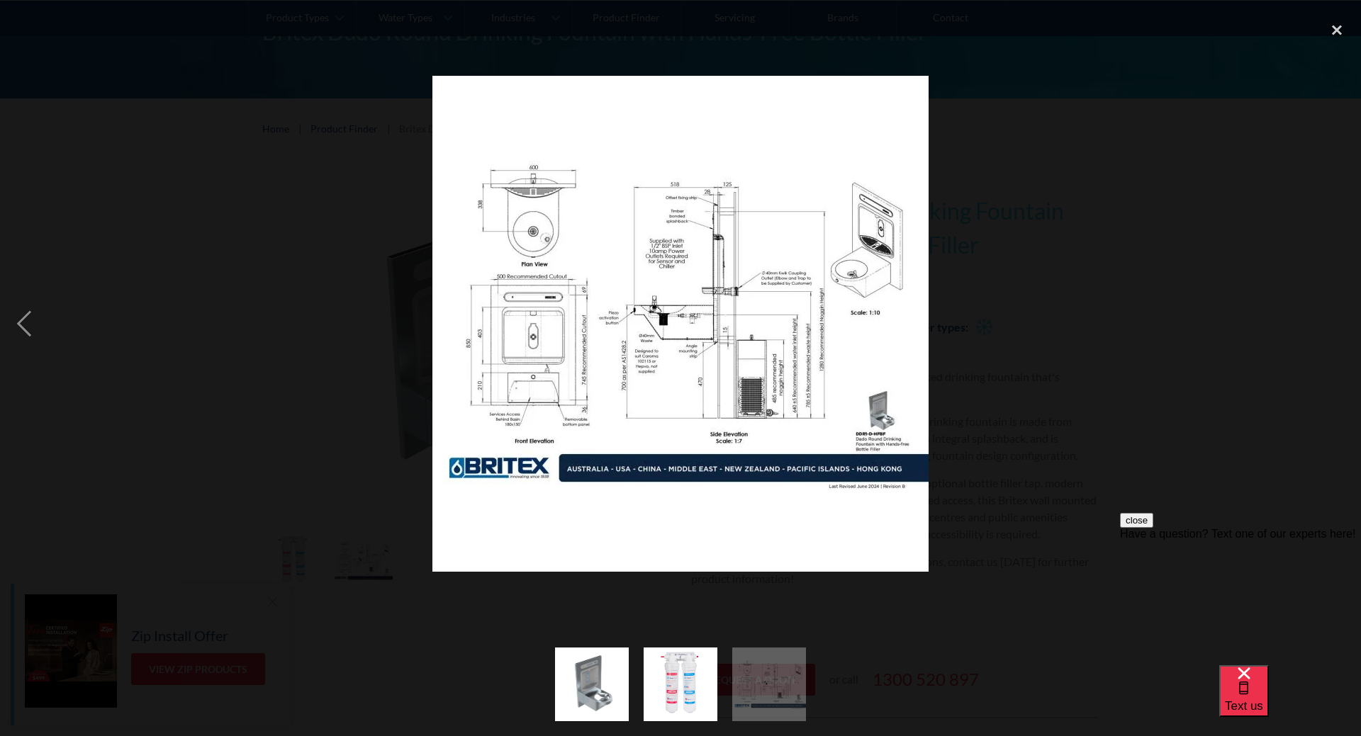
click at [516, 361] on img at bounding box center [680, 324] width 496 height 496
click at [1062, 111] on div at bounding box center [680, 324] width 1361 height 619
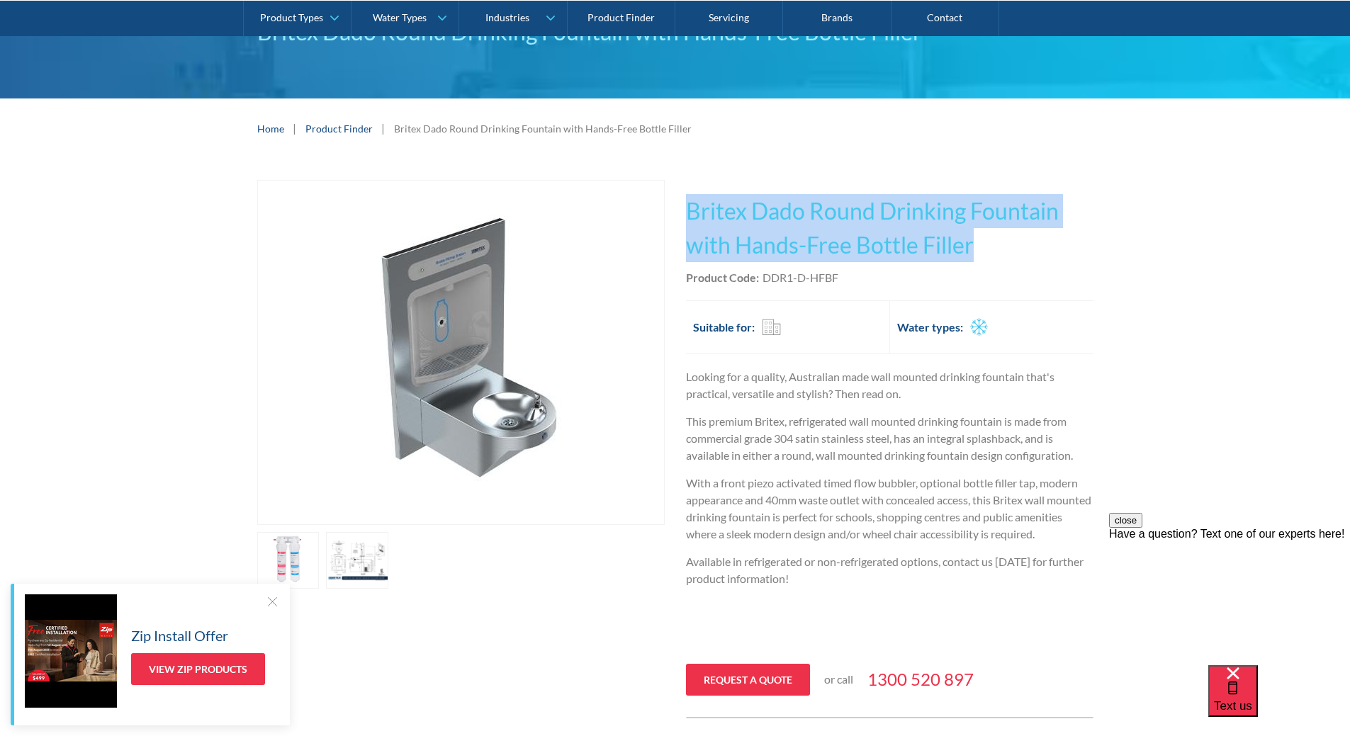
drag, startPoint x: 690, startPoint y: 206, endPoint x: 935, endPoint y: 221, distance: 245.7
click at [1028, 240] on h1 "Britex Dado Round Drinking Fountain with Hands-Free Bottle Filler" at bounding box center [890, 228] width 408 height 68
click at [320, 554] on link "open lightbox" at bounding box center [288, 560] width 62 height 57
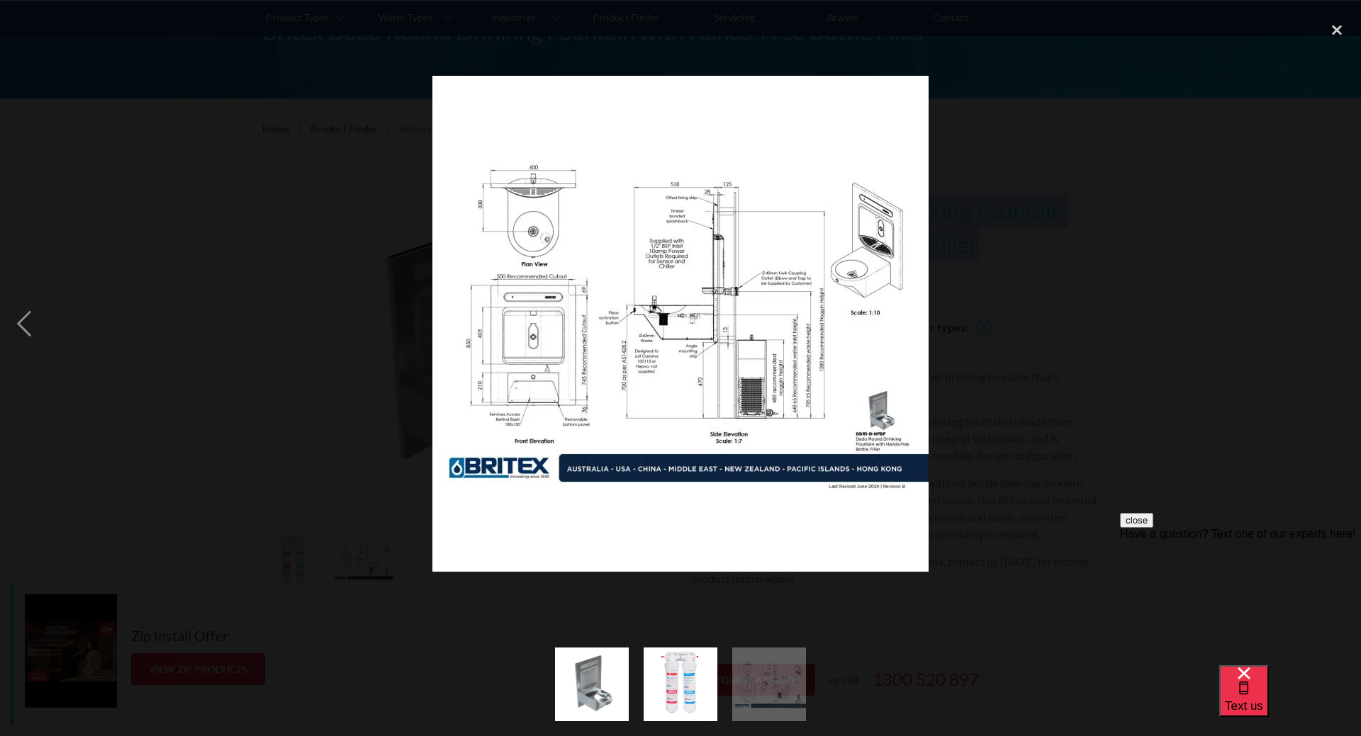
click at [1133, 106] on div at bounding box center [680, 324] width 1361 height 619
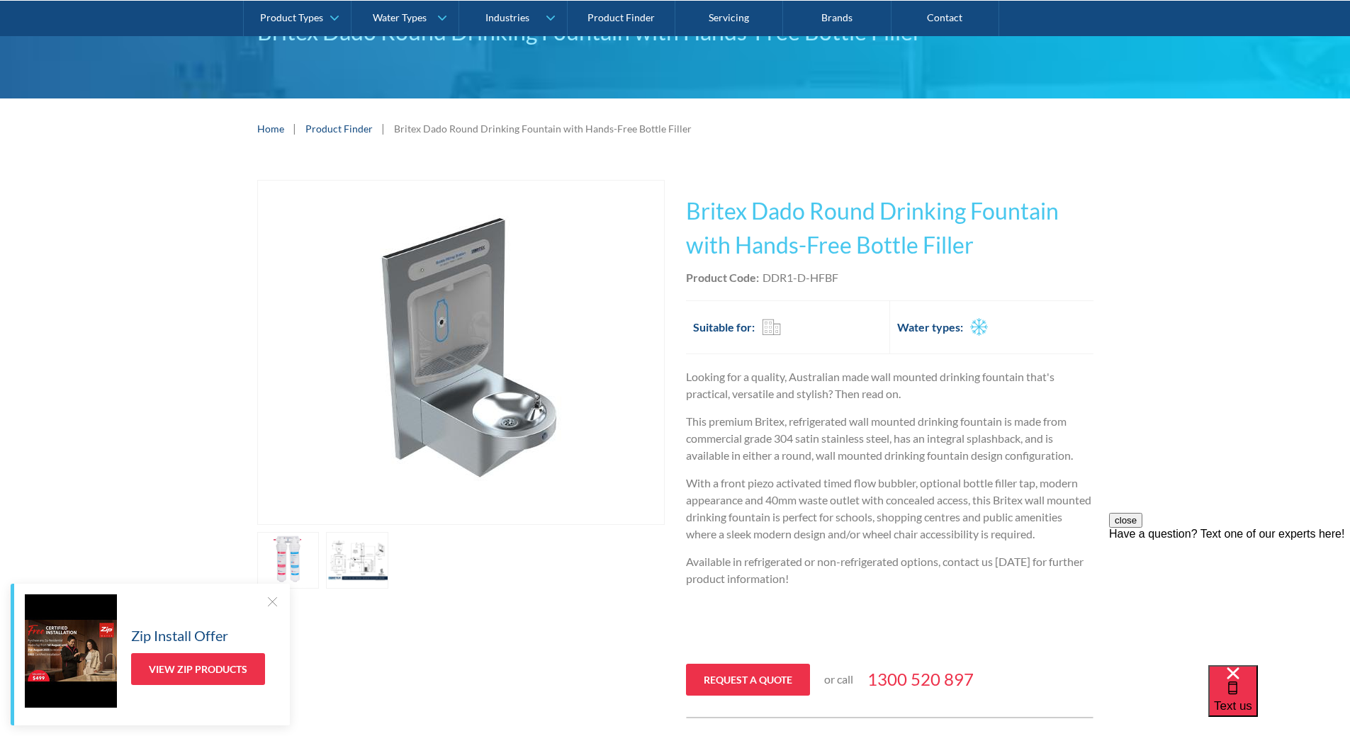
click at [1145, 268] on div "Play video Fits Most Brands Best Seller No items found. This tap design is incl…" at bounding box center [675, 449] width 1350 height 581
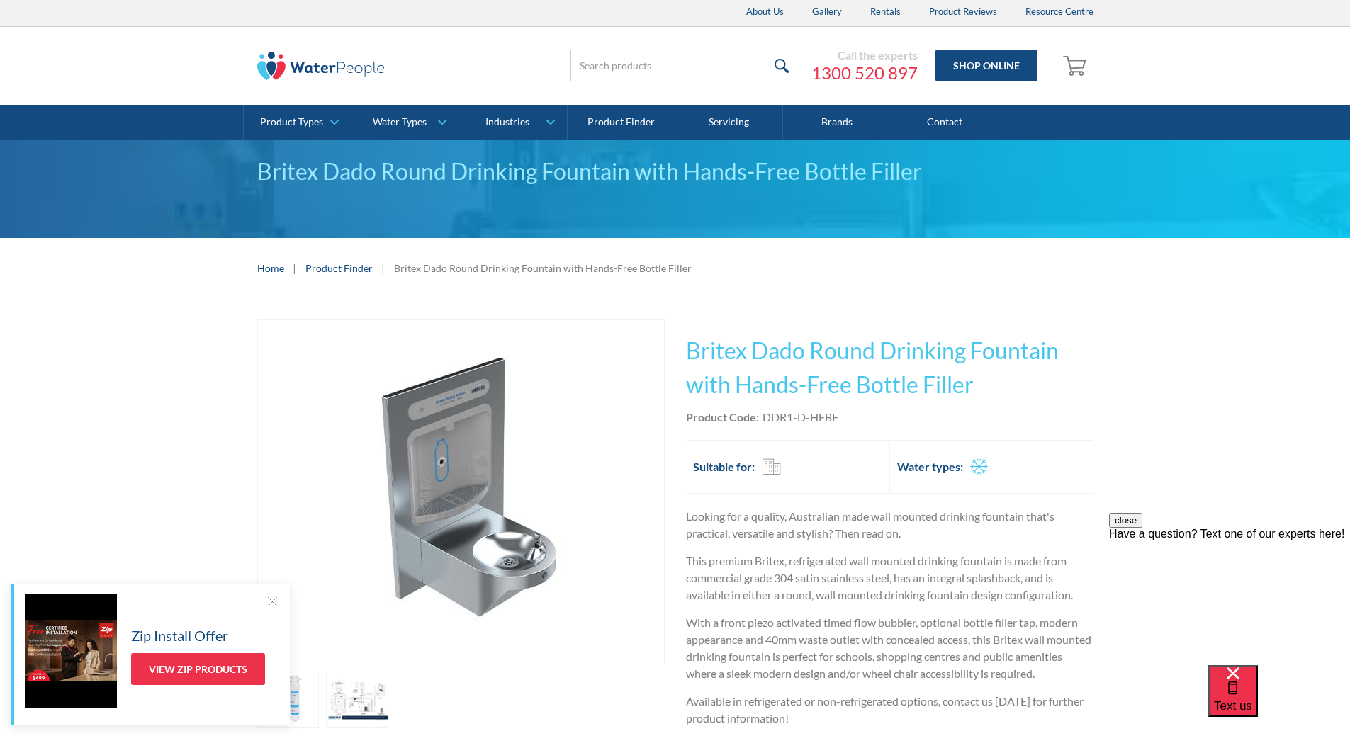
scroll to position [0, 0]
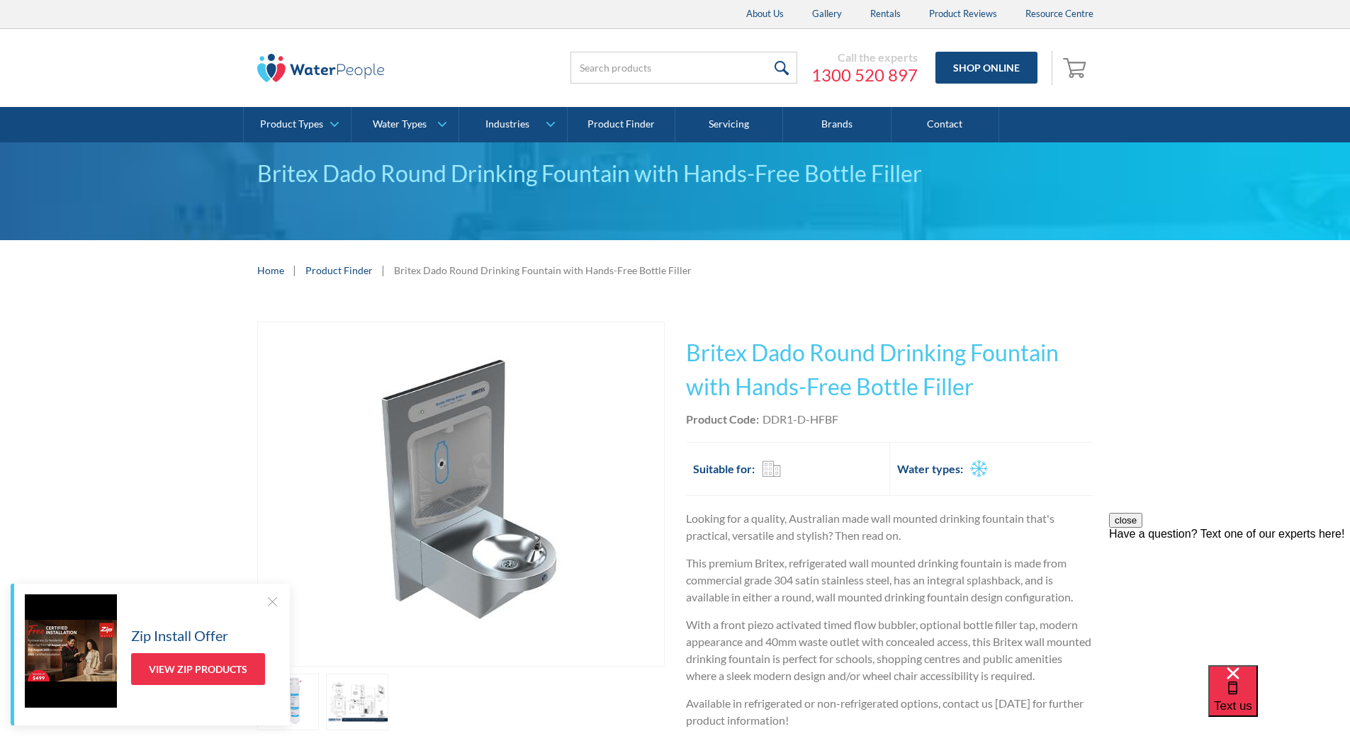
click at [551, 264] on div "Britex Dado Round Drinking Fountain with Hands-Free Bottle Filler" at bounding box center [543, 270] width 298 height 15
click at [897, 327] on div "This tap design is included in our standard range tap options when you purchase…" at bounding box center [890, 591] width 408 height 539
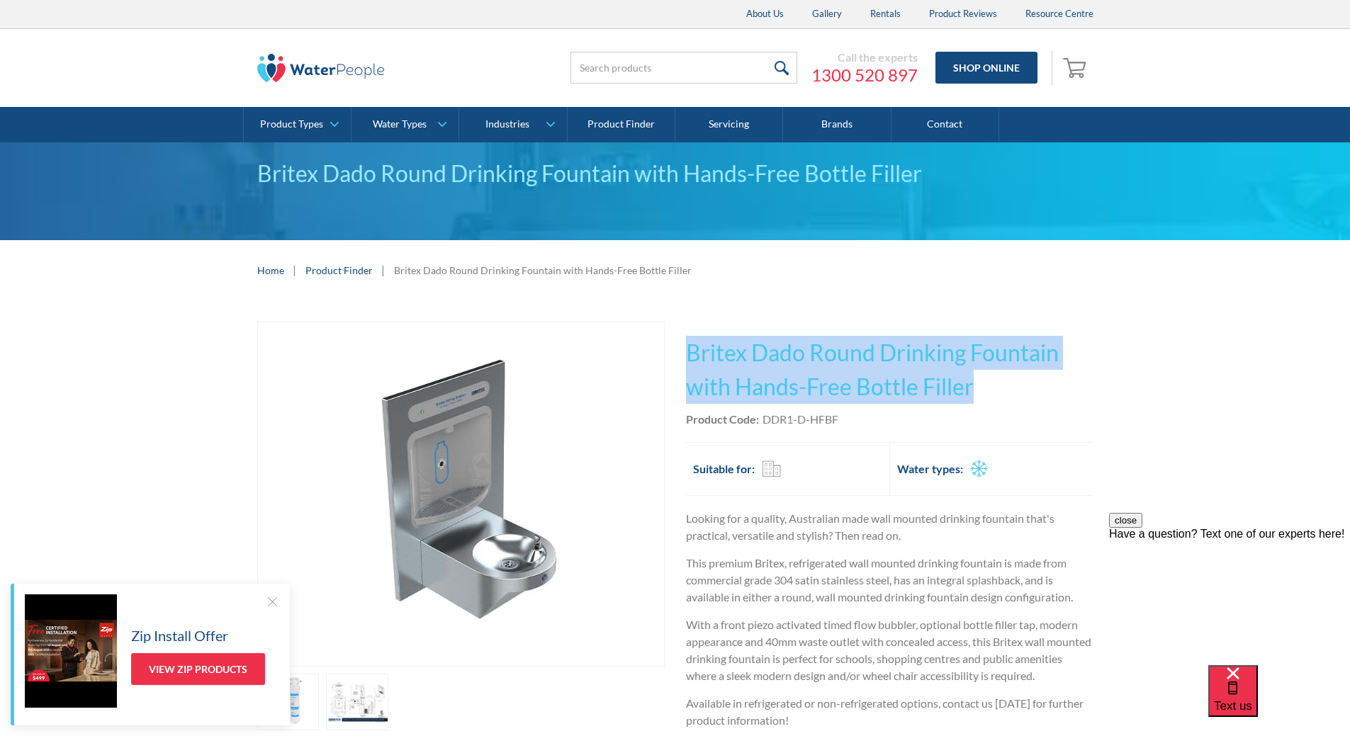
drag, startPoint x: 683, startPoint y: 344, endPoint x: 977, endPoint y: 383, distance: 295.9
click at [1023, 393] on div "Play video Fits Most Brands Best Seller No items found. This tap design is incl…" at bounding box center [675, 591] width 836 height 539
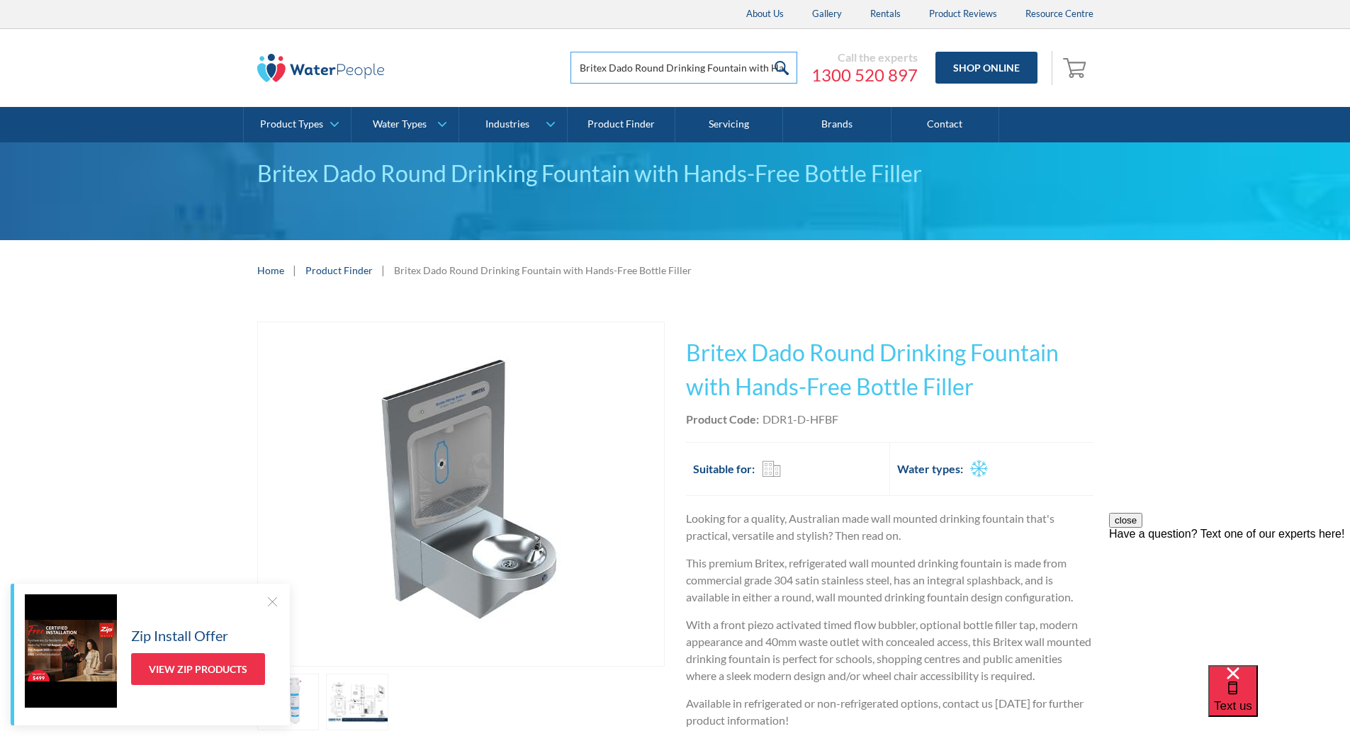
click at [761, 60] on input "Britex Dado Round Drinking Fountain with Hands-Free Bottle Filler" at bounding box center [684, 68] width 227 height 32
type input "Britex Dado Round Drinking Fountain with Hands-Free Bottle Filler"
click at [779, 66] on input "submit" at bounding box center [782, 68] width 30 height 32
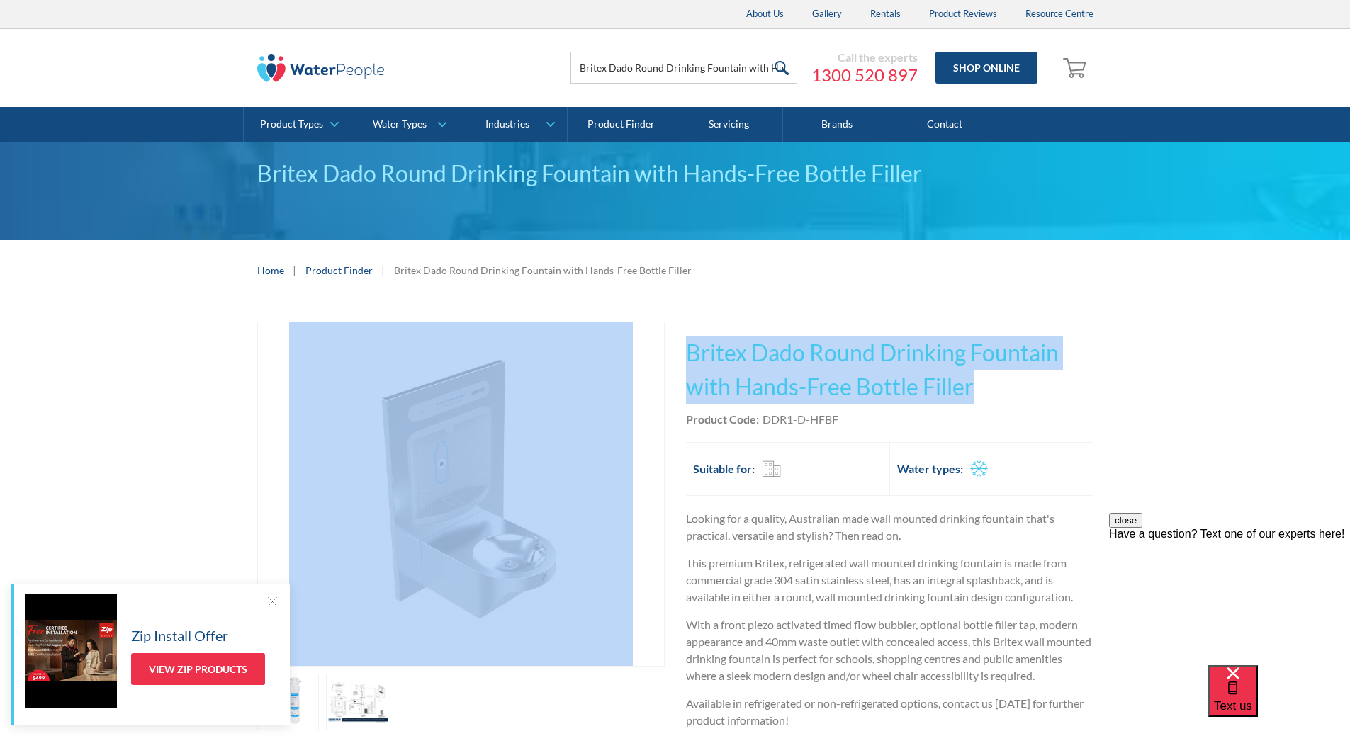
drag, startPoint x: 988, startPoint y: 378, endPoint x: 777, endPoint y: 376, distance: 210.5
click at [631, 359] on div "Play video Fits Most Brands Best Seller No items found. This tap design is incl…" at bounding box center [675, 591] width 836 height 539
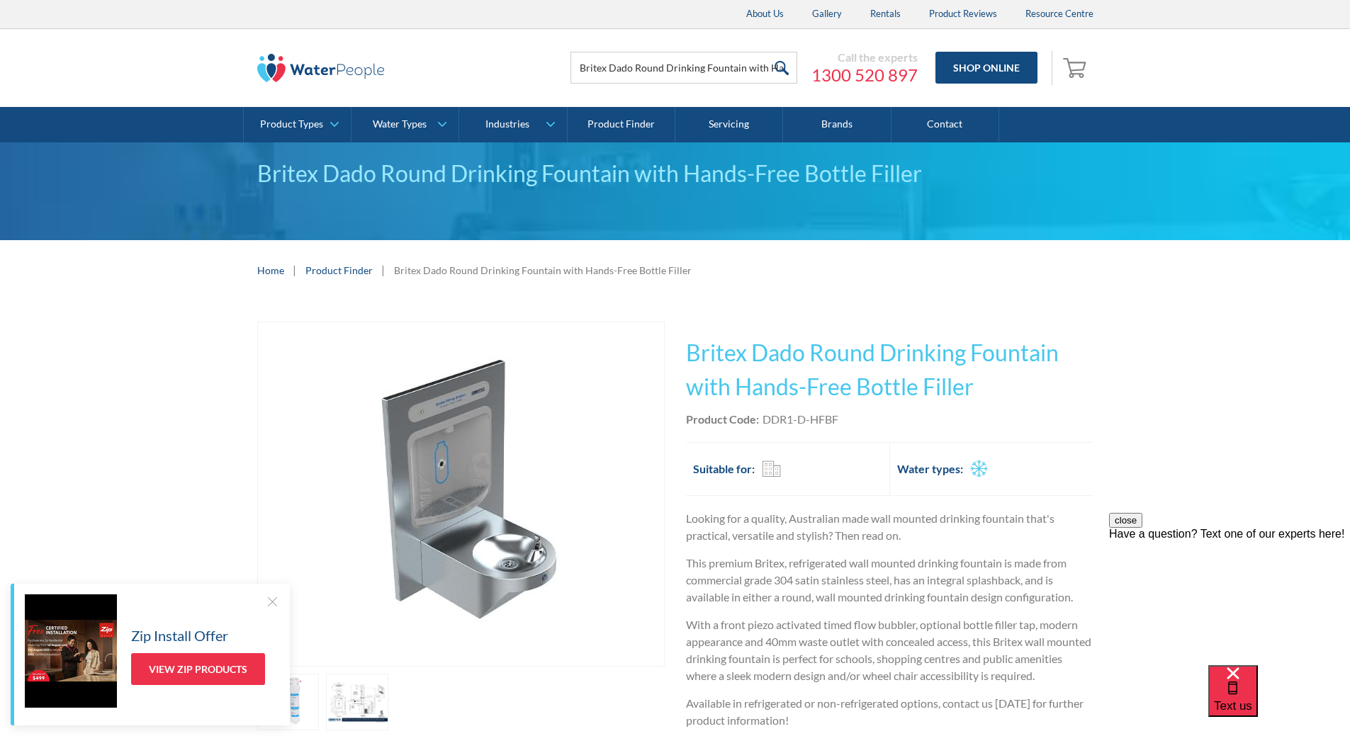
click at [1129, 284] on div "Home | Product Finder | Britex Dado Round Drinking Fountain with Hands-Free Bot…" at bounding box center [675, 270] width 1350 height 60
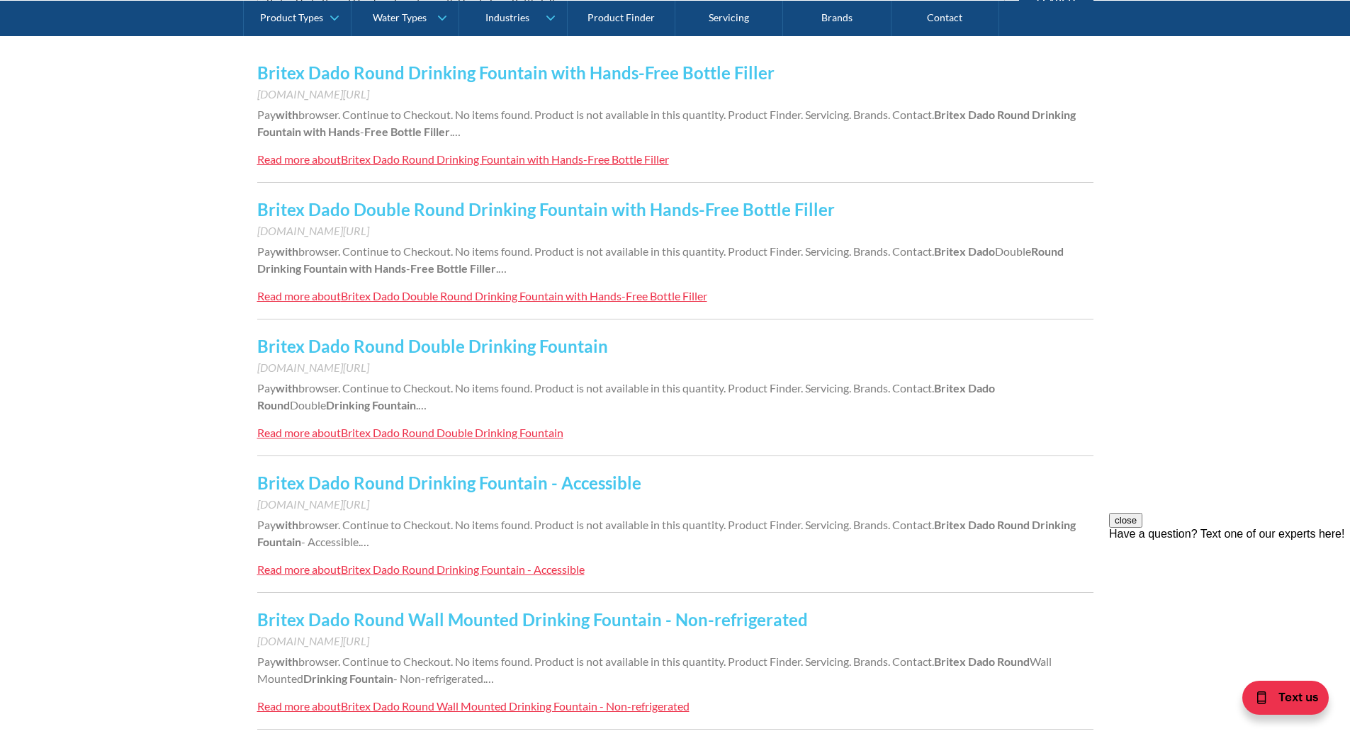
scroll to position [354, 0]
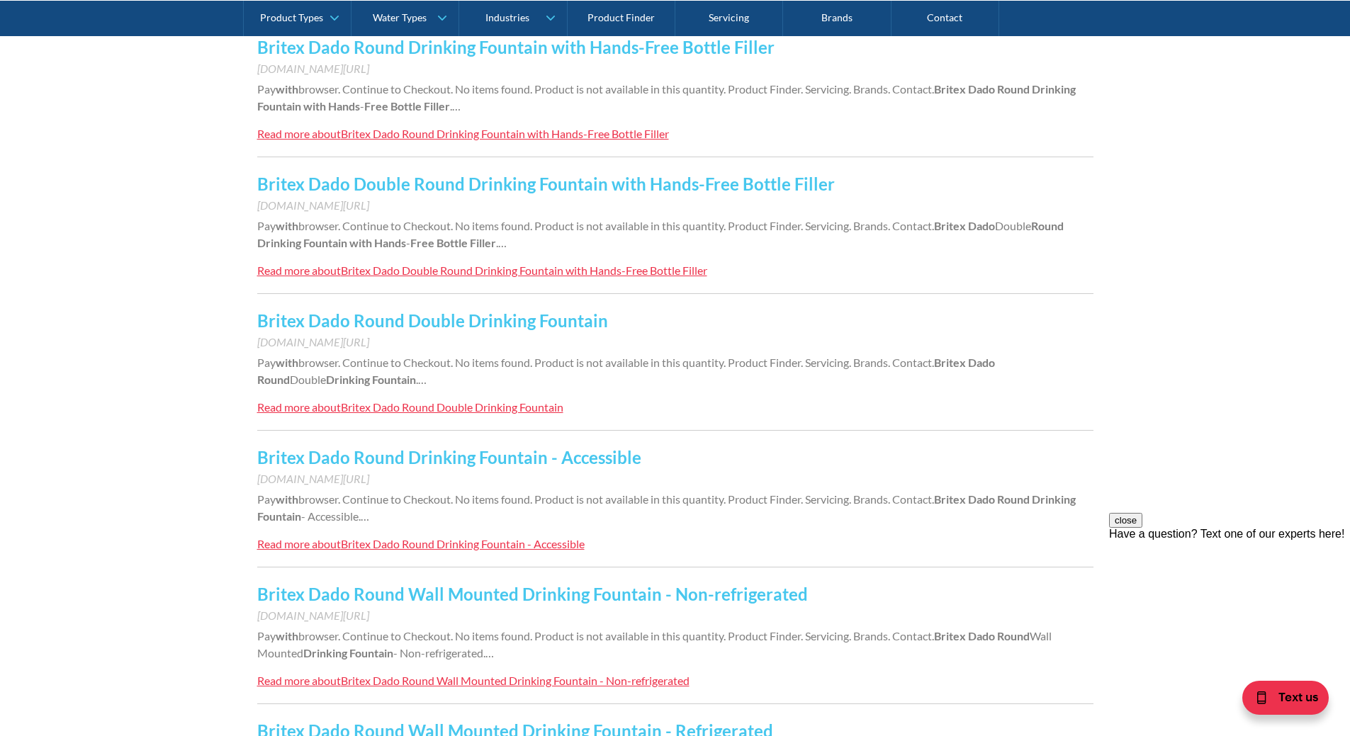
click at [608, 454] on link "Britex Dado Round Drinking Fountain - Accessible" at bounding box center [449, 457] width 384 height 21
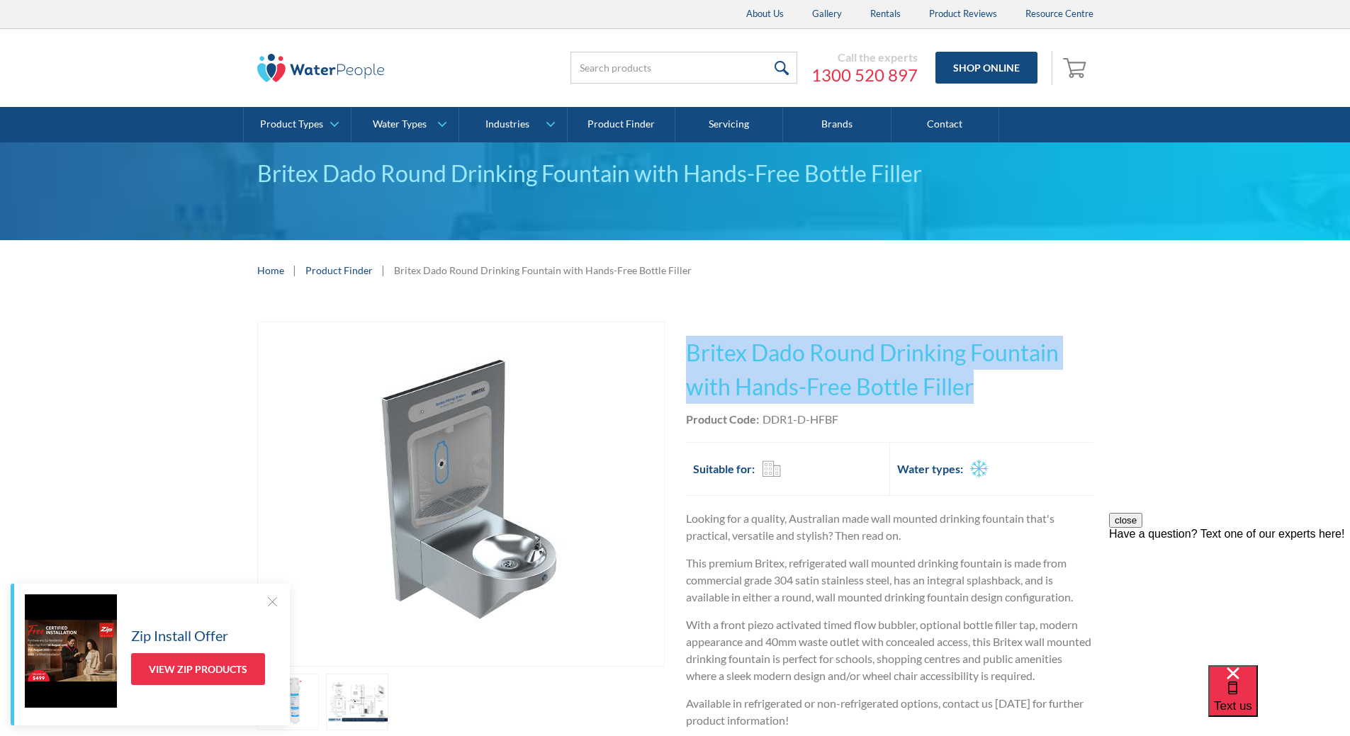
drag, startPoint x: 1000, startPoint y: 383, endPoint x: 685, endPoint y: 329, distance: 319.3
click at [686, 329] on div "This tap design is included in our standard range tap options when you purchase…" at bounding box center [890, 591] width 408 height 539
copy h1 "Britex Dado Round Drinking Fountain with Hands-Free Bottle Filler"
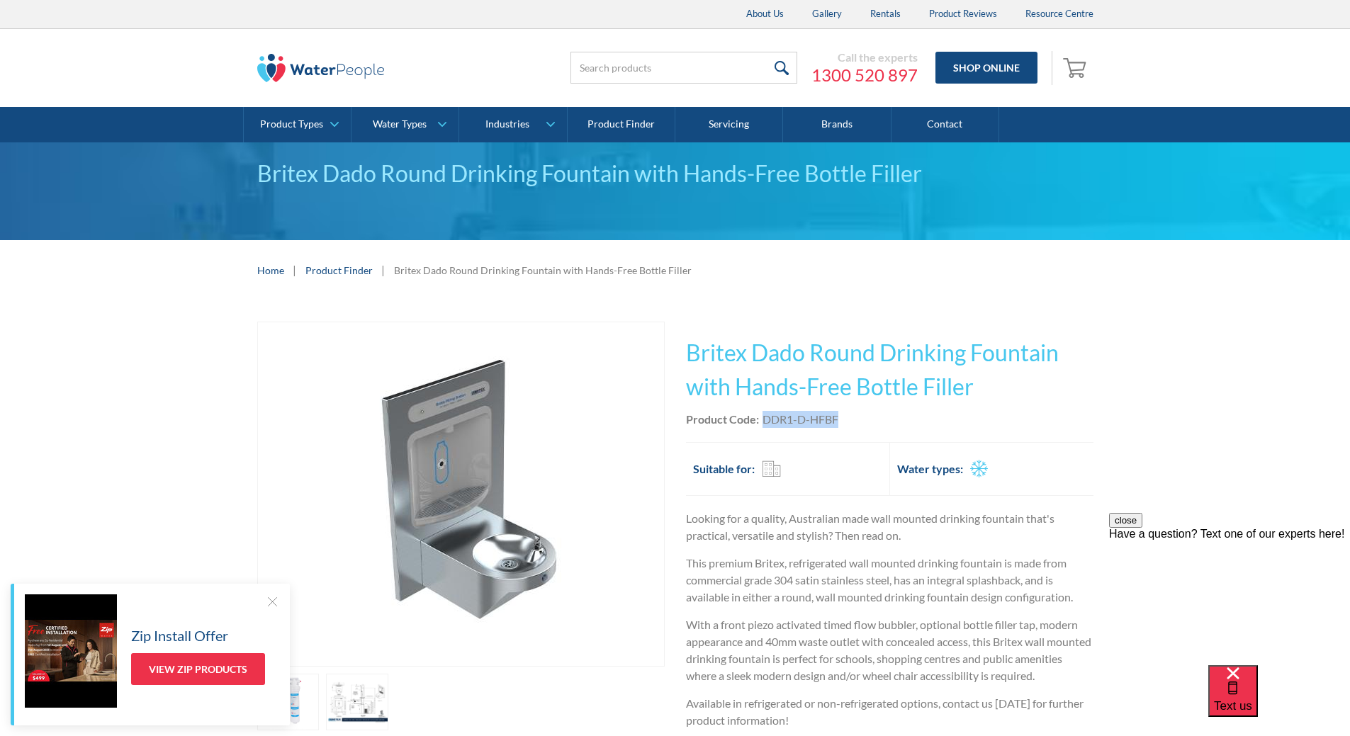
drag, startPoint x: 850, startPoint y: 414, endPoint x: 763, endPoint y: 416, distance: 87.2
click at [763, 416] on div "Product Code: DDR1-D-HFBF" at bounding box center [890, 419] width 408 height 17
copy div "DDR1-D-HFBF"
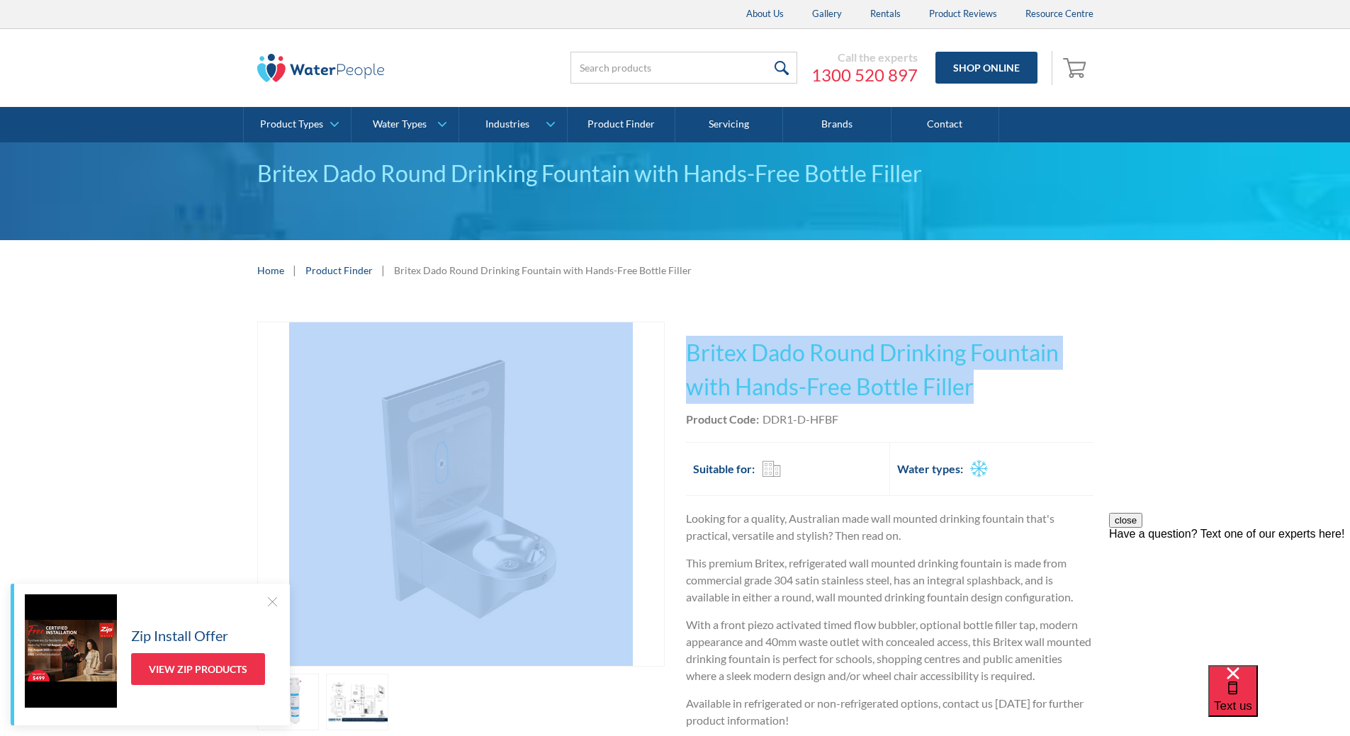
drag, startPoint x: 988, startPoint y: 391, endPoint x: 656, endPoint y: 330, distance: 337.2
click at [656, 330] on div "Play video Fits Most Brands Best Seller No items found. This tap design is incl…" at bounding box center [675, 591] width 836 height 539
copy div "Fits Most Brands Best Seller No items found. This tap design is included in our…"
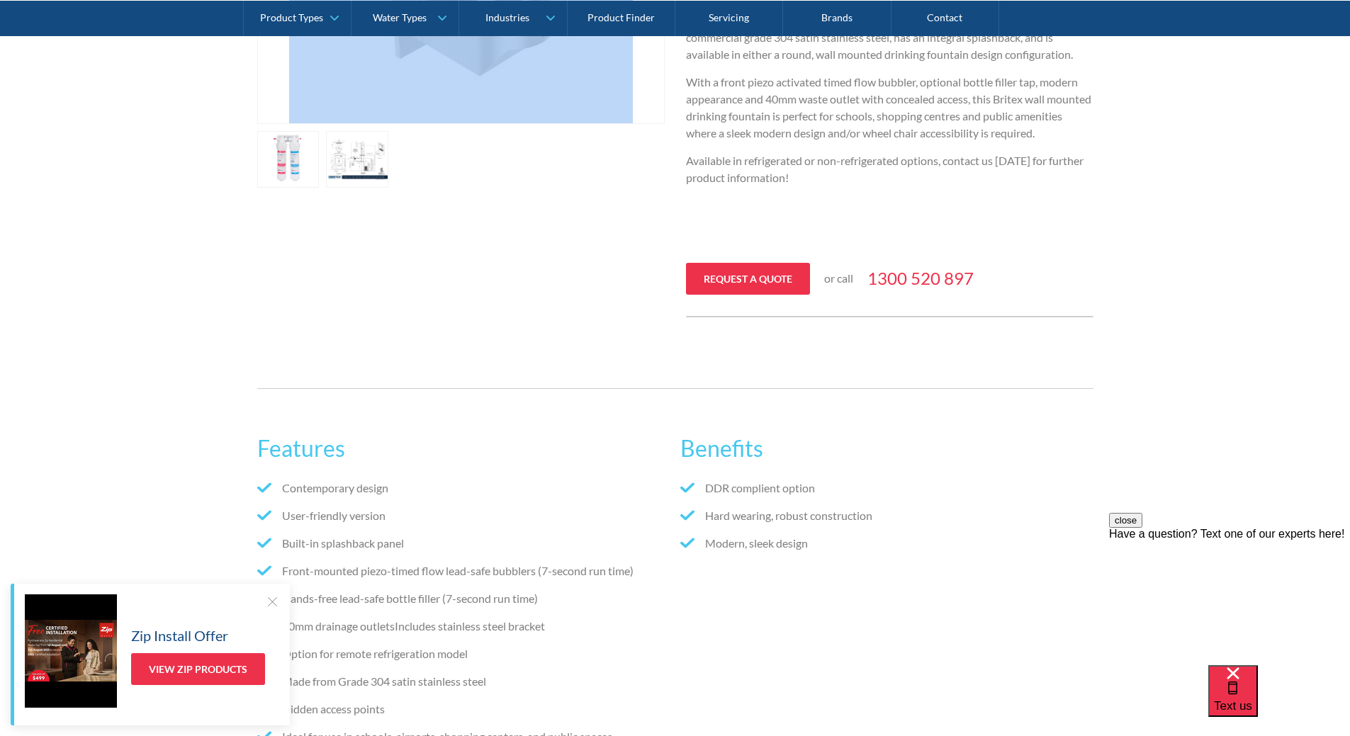
scroll to position [496, 0]
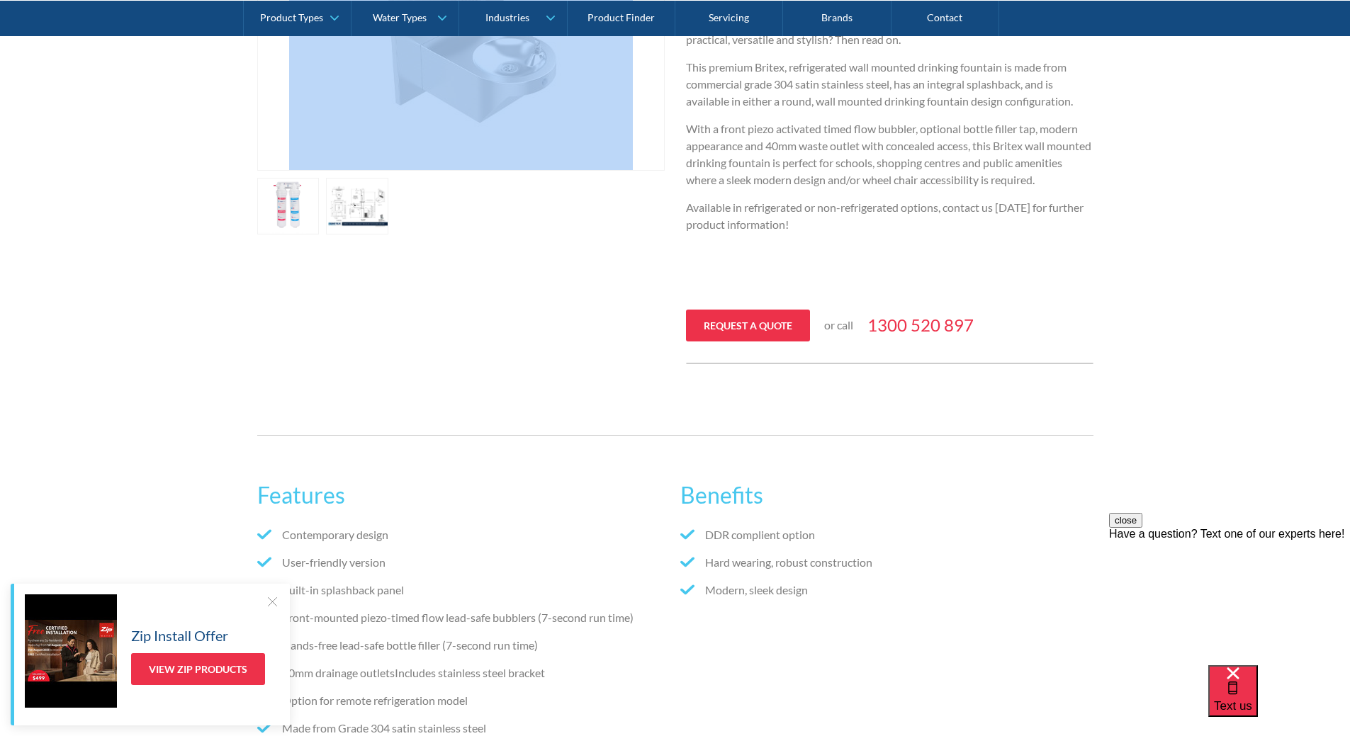
click at [320, 208] on link "open lightbox" at bounding box center [288, 206] width 62 height 57
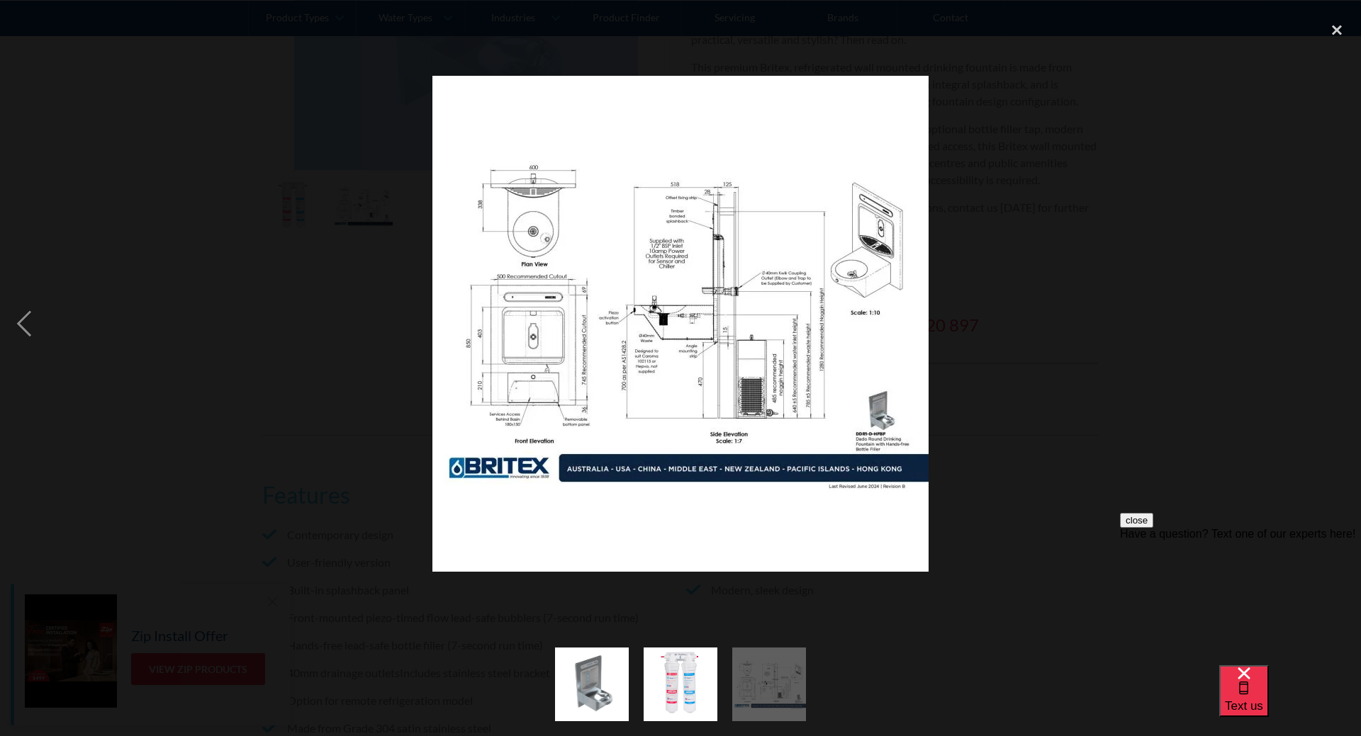
click at [1056, 206] on div at bounding box center [680, 324] width 1361 height 619
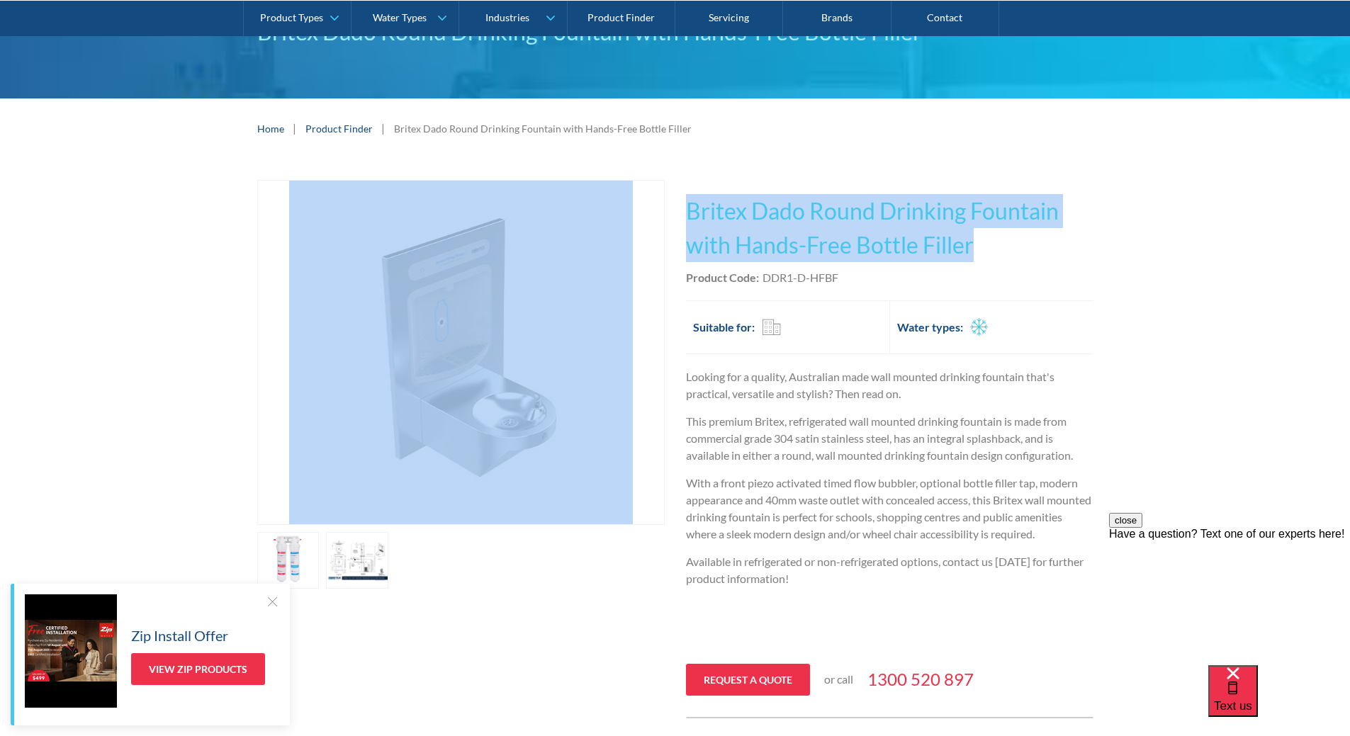
scroll to position [0, 0]
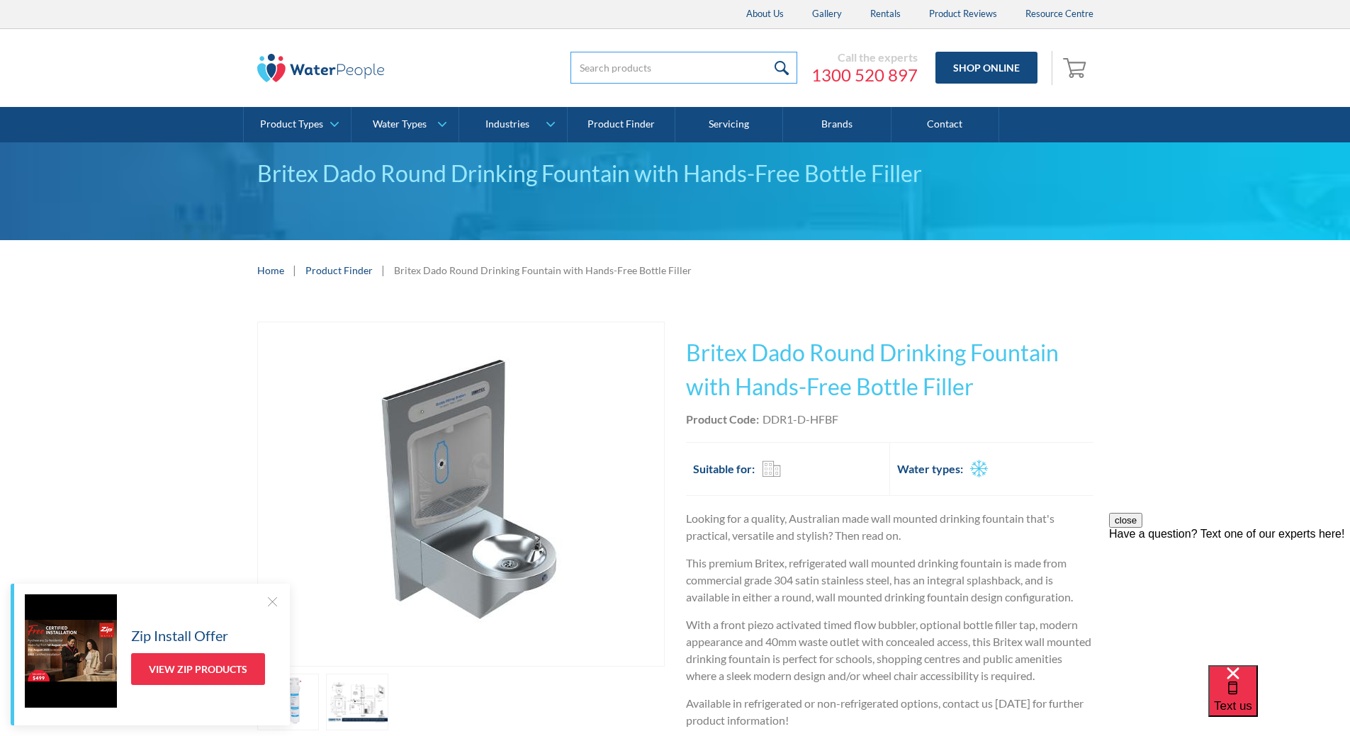
click at [702, 75] on input "search" at bounding box center [684, 68] width 227 height 32
paste input "In Wall Single Drinking & Bottle Filler"
click at [785, 74] on input "submit" at bounding box center [782, 68] width 30 height 32
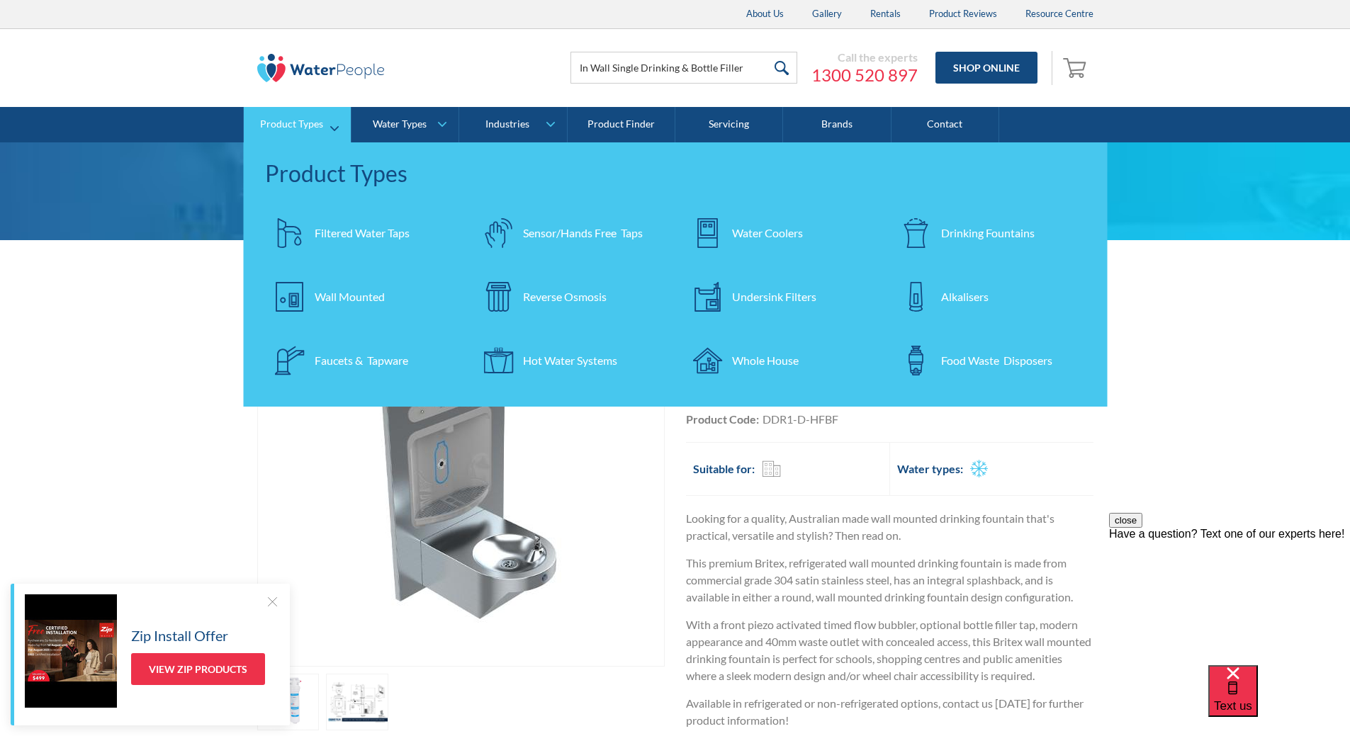
click at [363, 301] on div "Wall Mounted" at bounding box center [350, 296] width 70 height 17
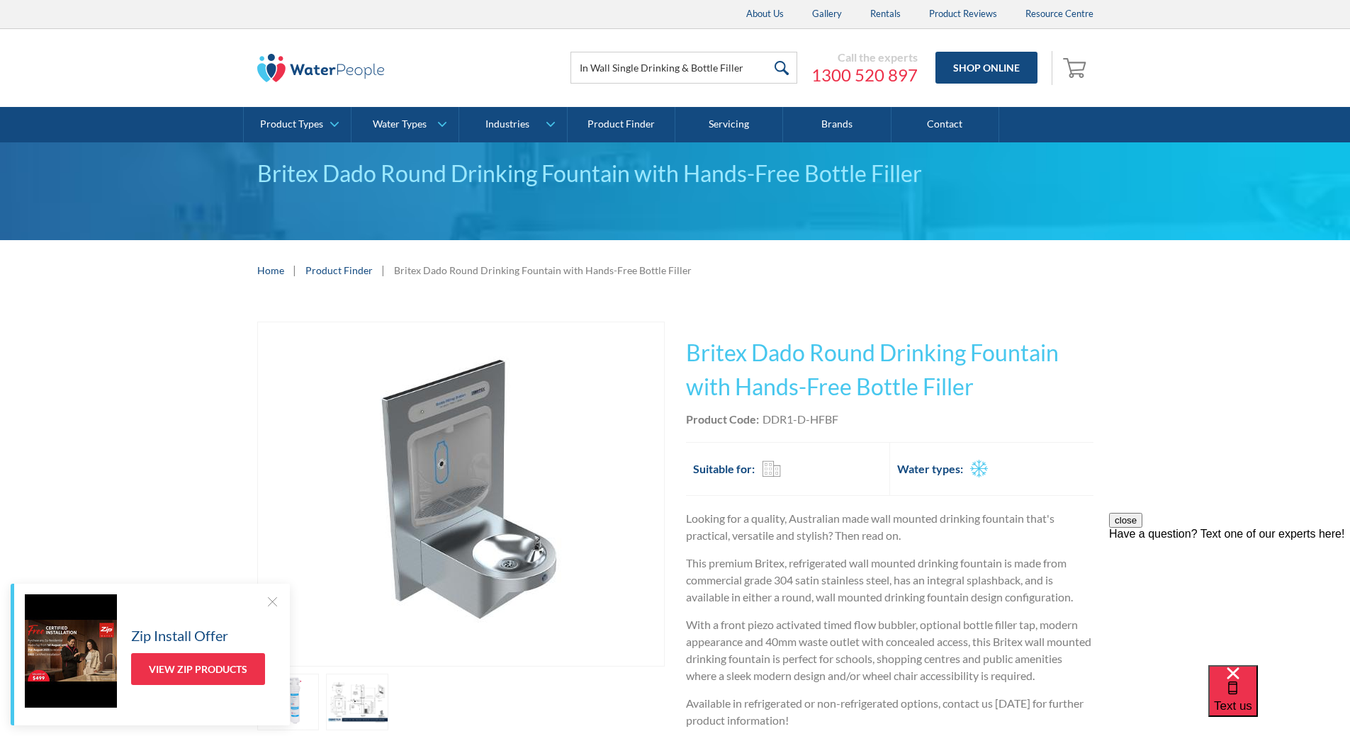
click at [1149, 274] on div "Home | Product Finder | Britex Dado Round Drinking Fountain with Hands-Free Bot…" at bounding box center [675, 270] width 1350 height 60
drag, startPoint x: 679, startPoint y: 352, endPoint x: 742, endPoint y: 351, distance: 63.1
click at [742, 351] on div "Play video Fits Most Brands Best Seller No items found. This tap design is incl…" at bounding box center [675, 591] width 836 height 539
copy h1 "Britex"
click at [580, 69] on input "In Wall Single Drinking & Bottle Filler" at bounding box center [684, 68] width 227 height 32
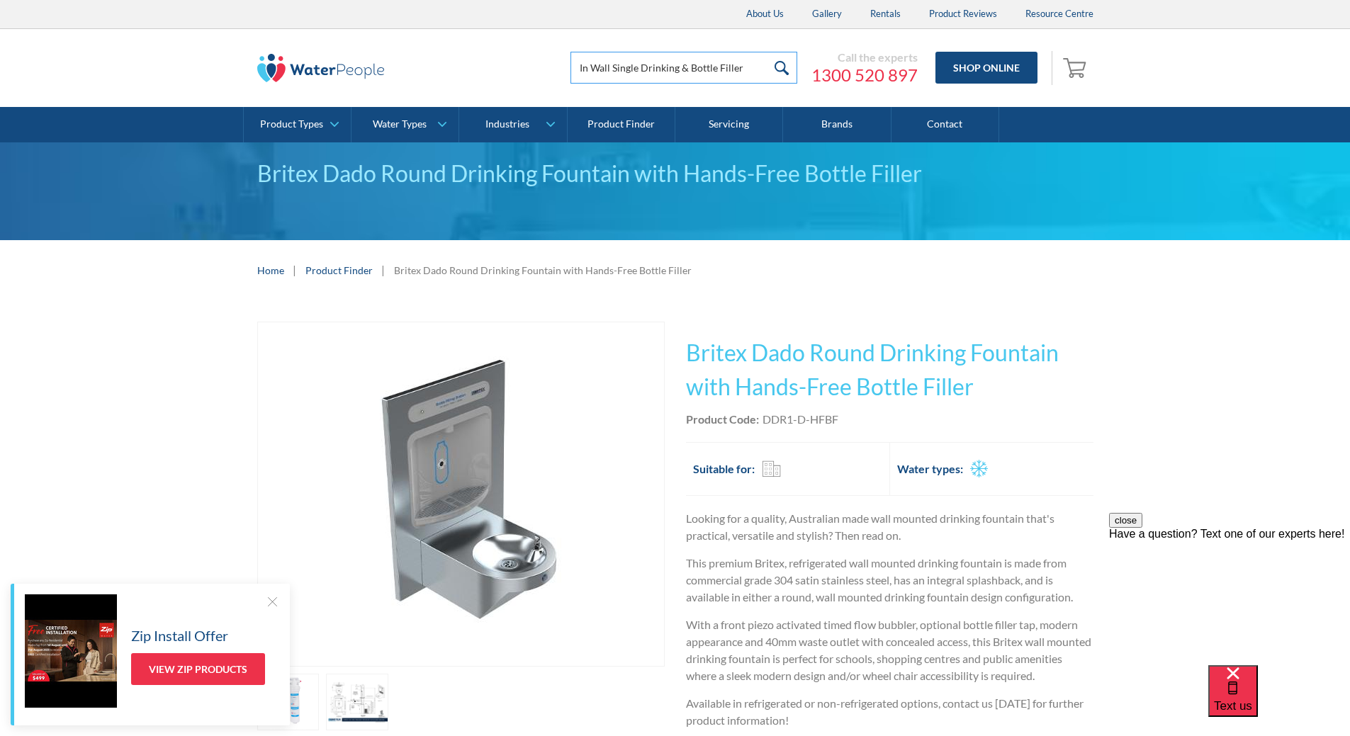
paste input "Britex"
click at [748, 71] on input "Britex In Wall Single Drinking & Bottle Filler" at bounding box center [684, 68] width 227 height 32
type input "Britex In Wall Single Drinking & Bottle Filler"
click at [778, 71] on input "submit" at bounding box center [782, 68] width 30 height 32
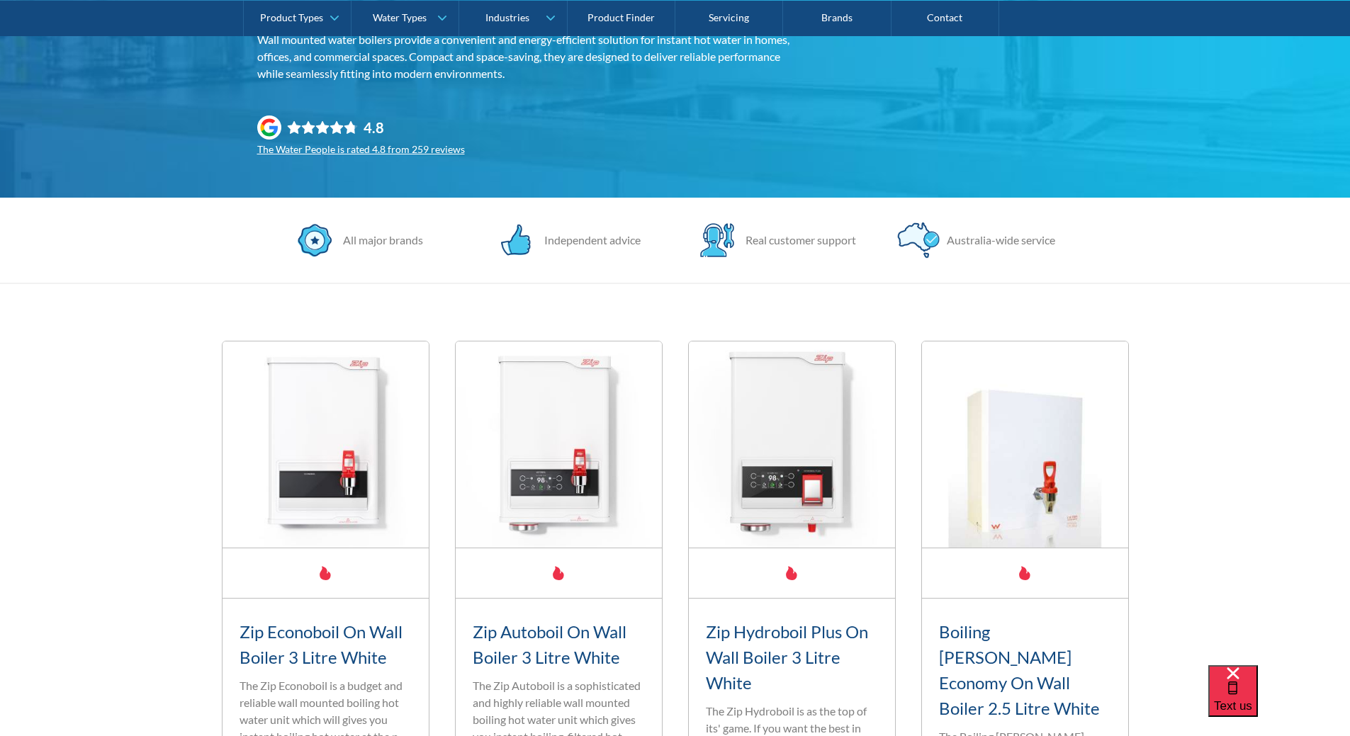
scroll to position [709, 0]
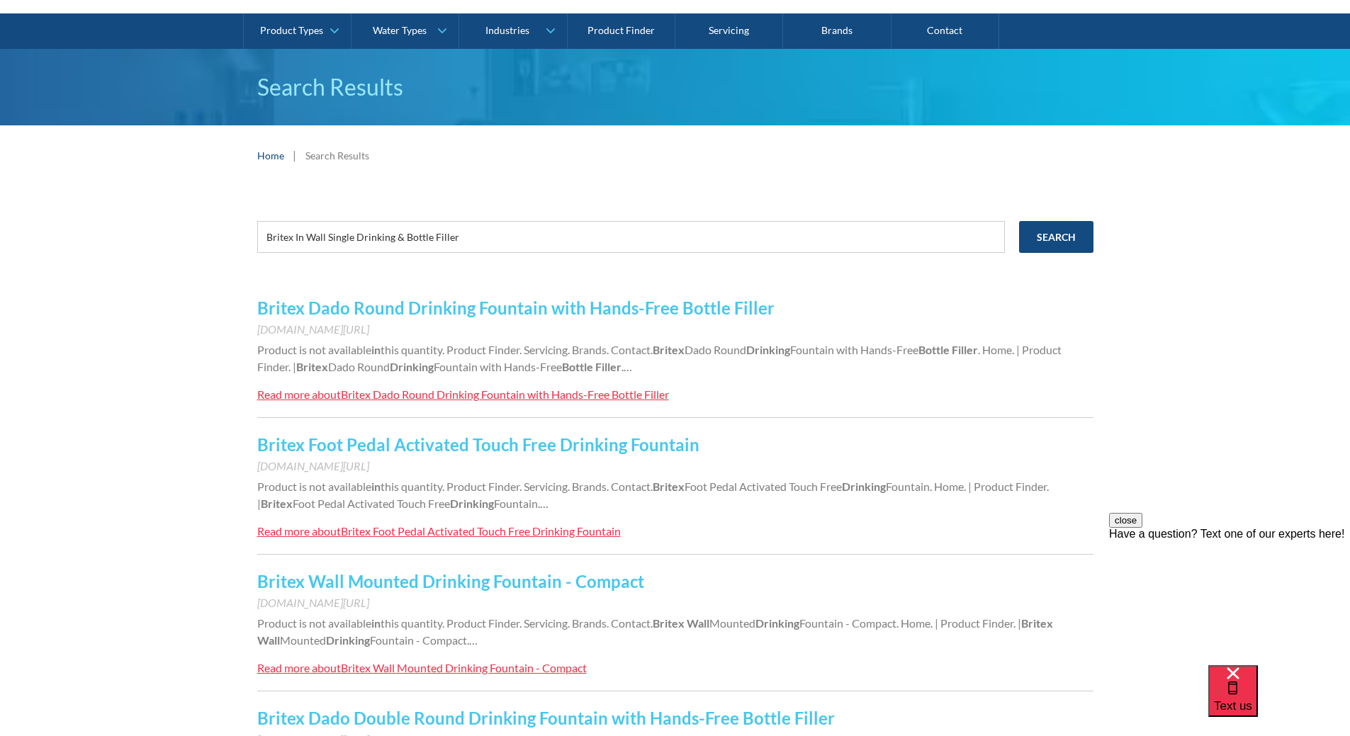
scroll to position [142, 0]
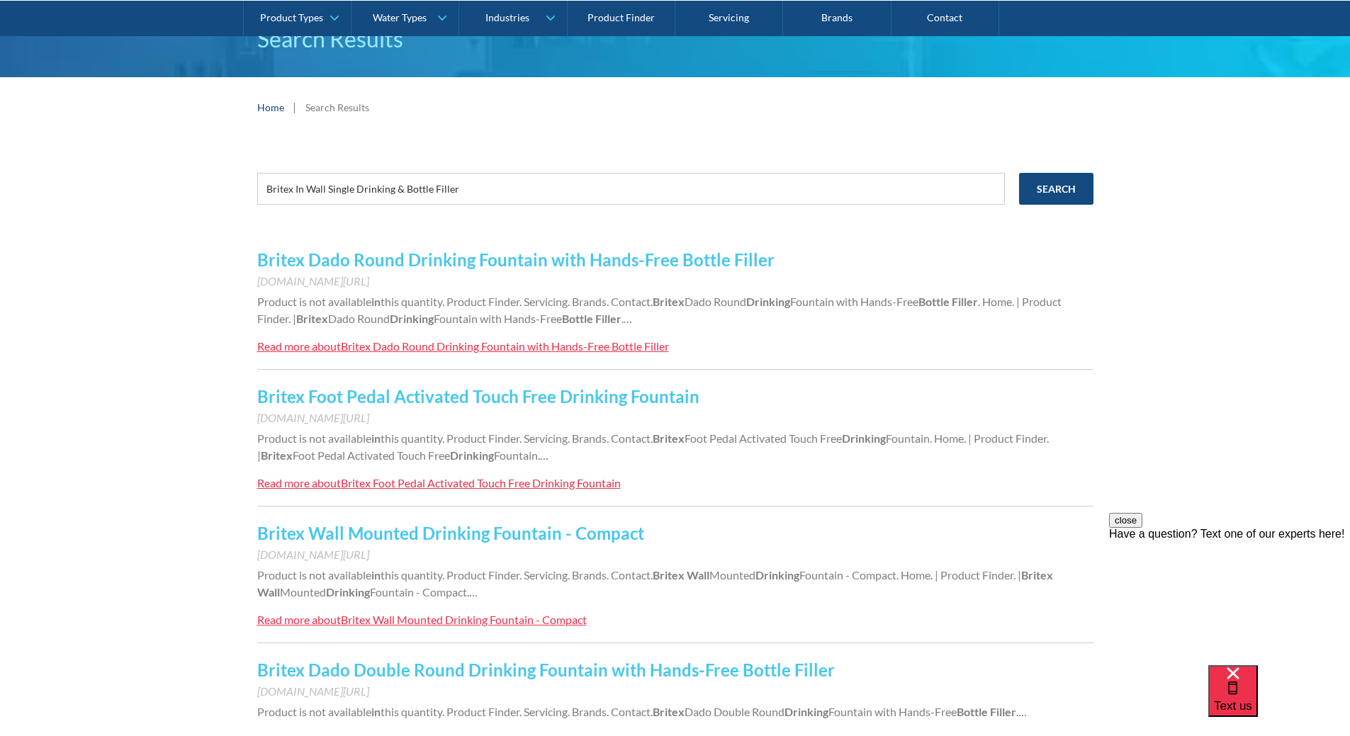
click at [621, 529] on link "Britex Wall Mounted Drinking Fountain - Compact" at bounding box center [450, 533] width 387 height 21
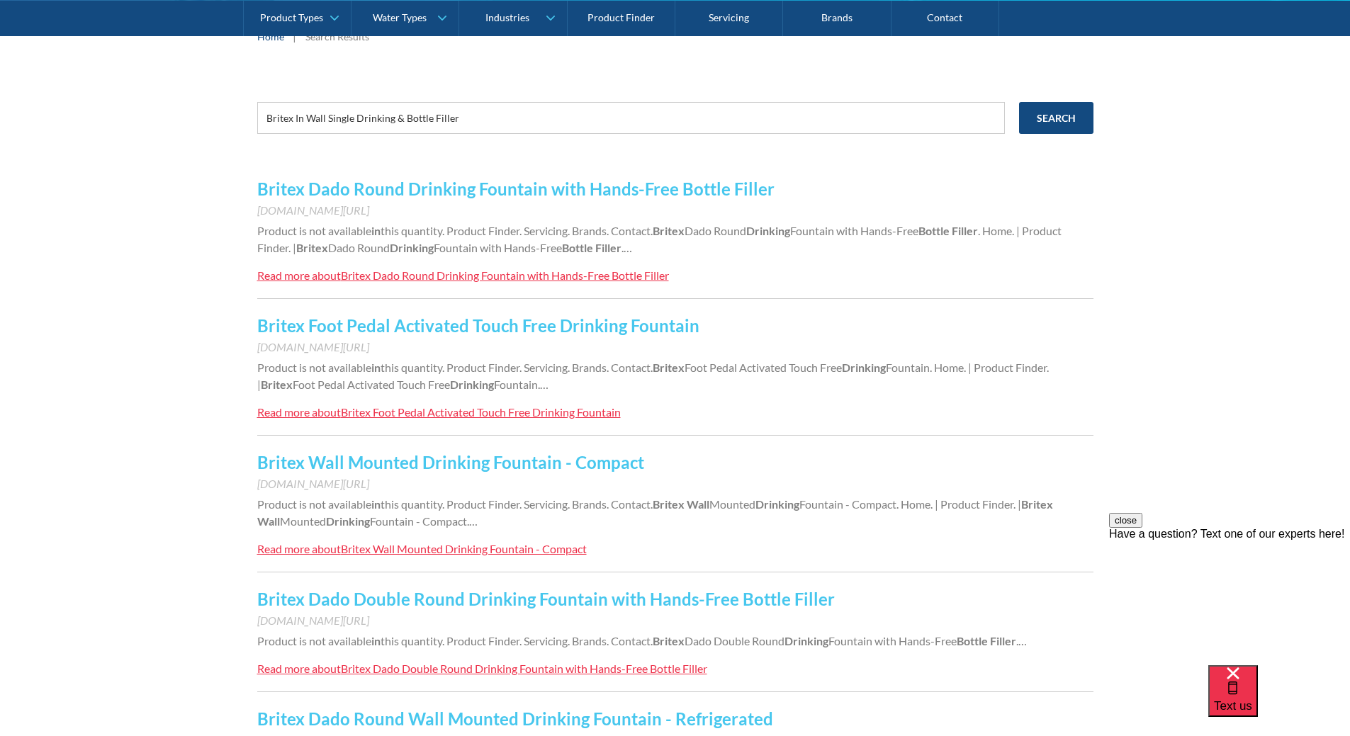
click at [750, 589] on link "Britex Dado Double Round Drinking Fountain with Hands-Free Bottle Filler" at bounding box center [546, 599] width 578 height 21
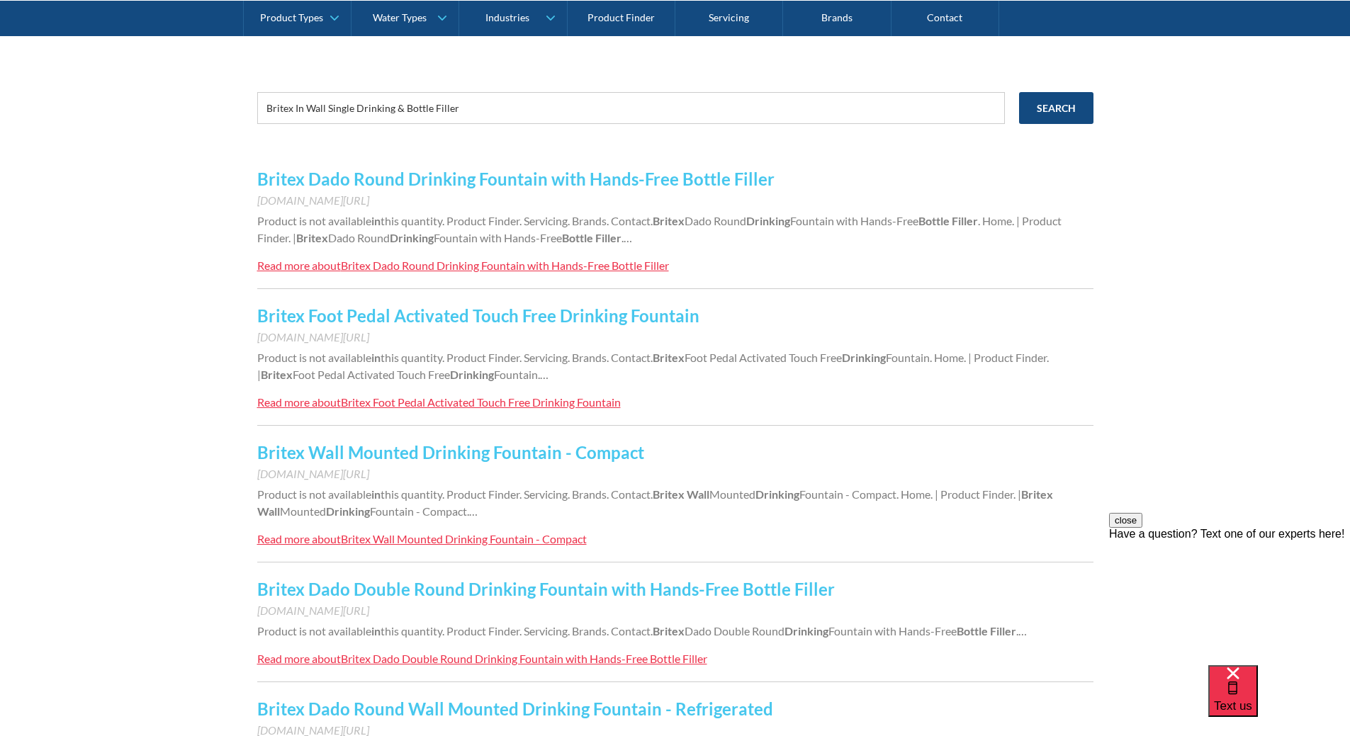
scroll to position [354, 0]
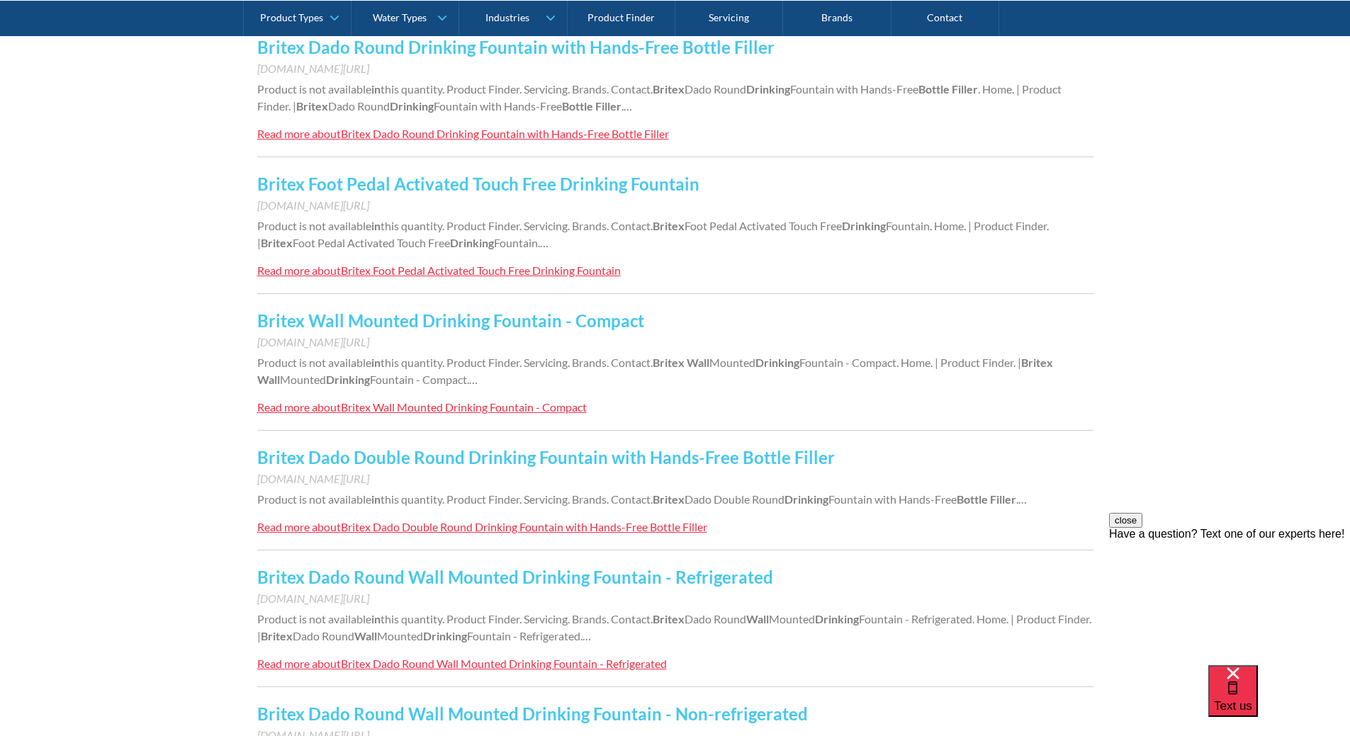
click at [712, 574] on link "Britex Dado Round Wall Mounted Drinking Fountain - Refrigerated" at bounding box center [515, 577] width 516 height 21
click at [572, 174] on link "Britex Foot Pedal Activated Touch Free Drinking Fountain" at bounding box center [478, 184] width 442 height 21
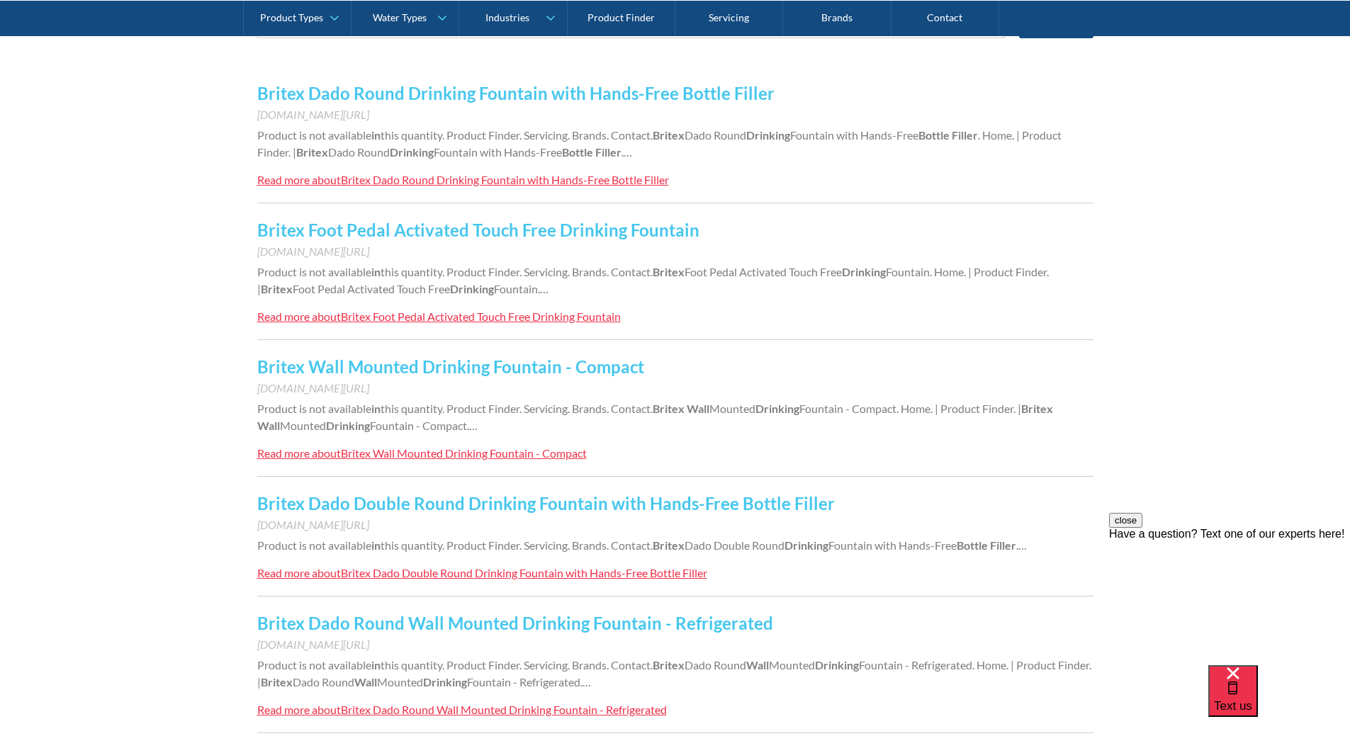
scroll to position [283, 0]
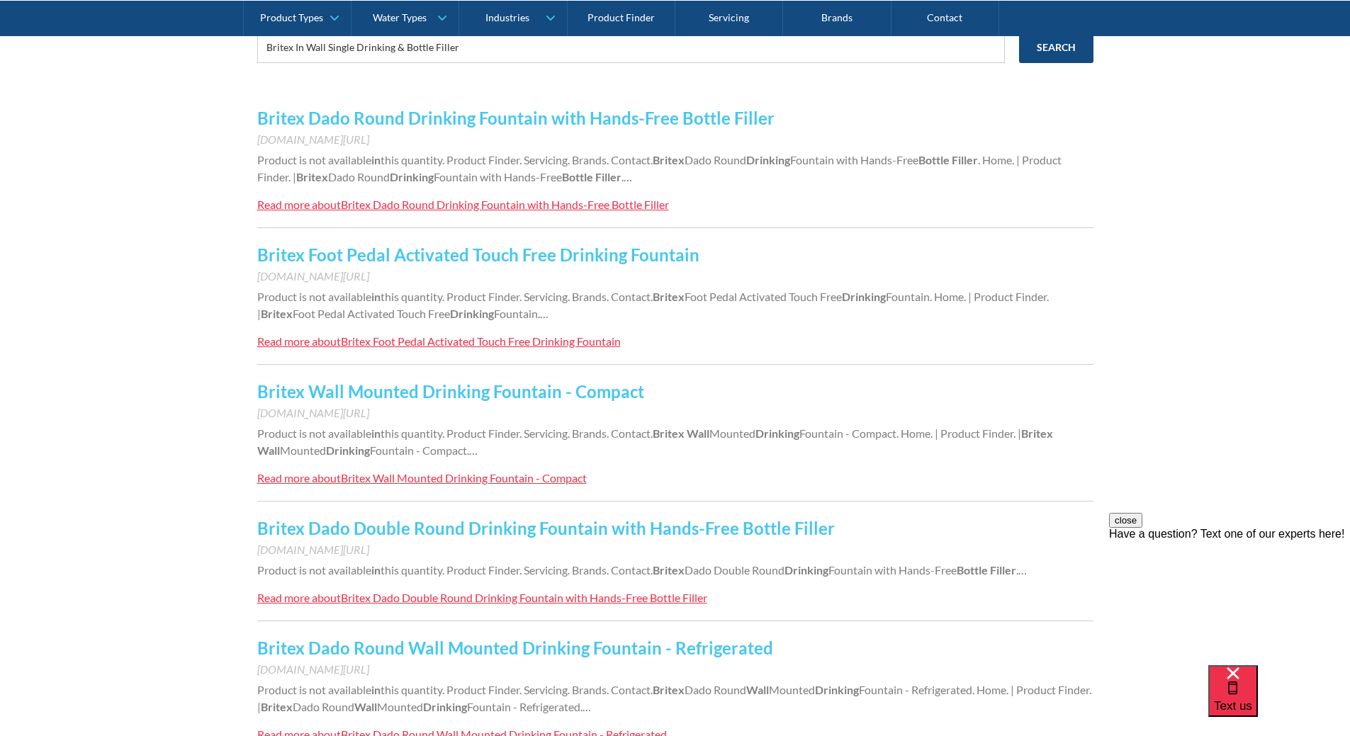
click at [460, 117] on link "Britex Dado Round Drinking Fountain with Hands-Free Bottle Filler" at bounding box center [515, 118] width 517 height 21
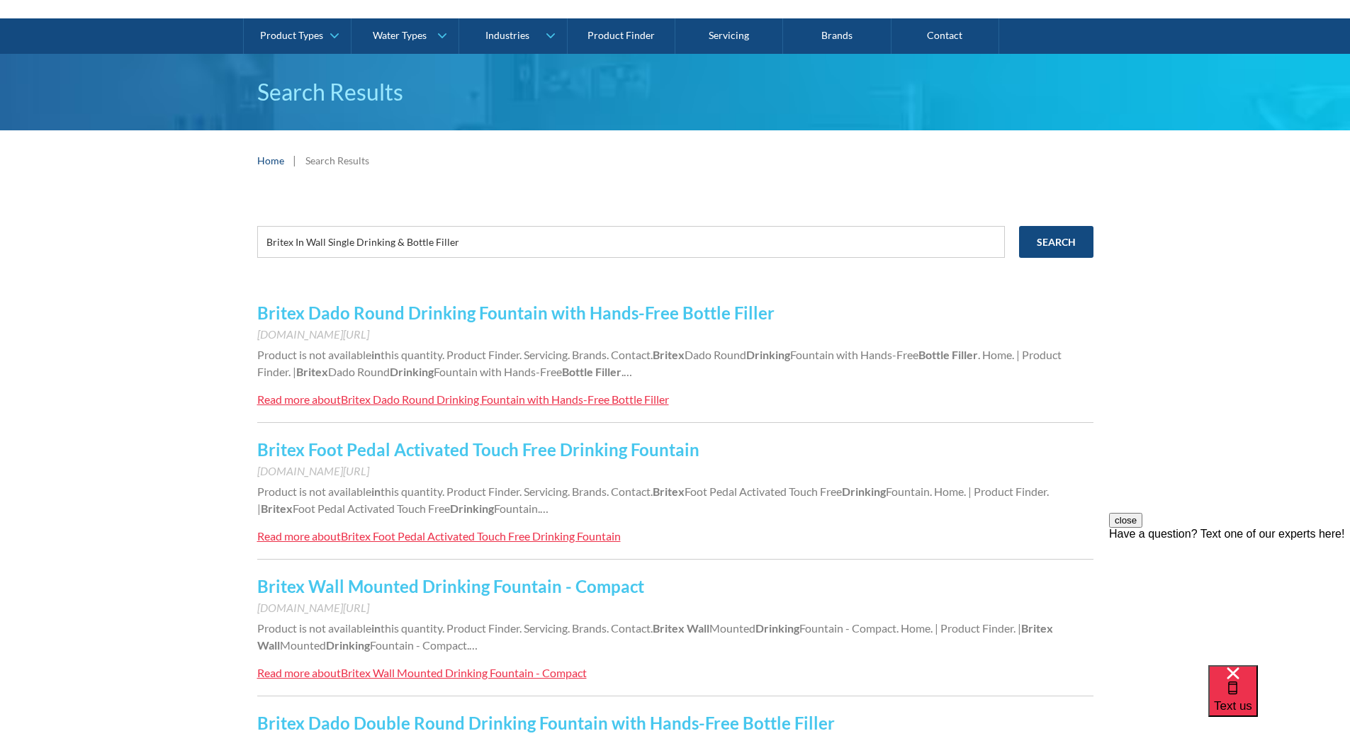
scroll to position [0, 0]
